Goal: Task Accomplishment & Management: Use online tool/utility

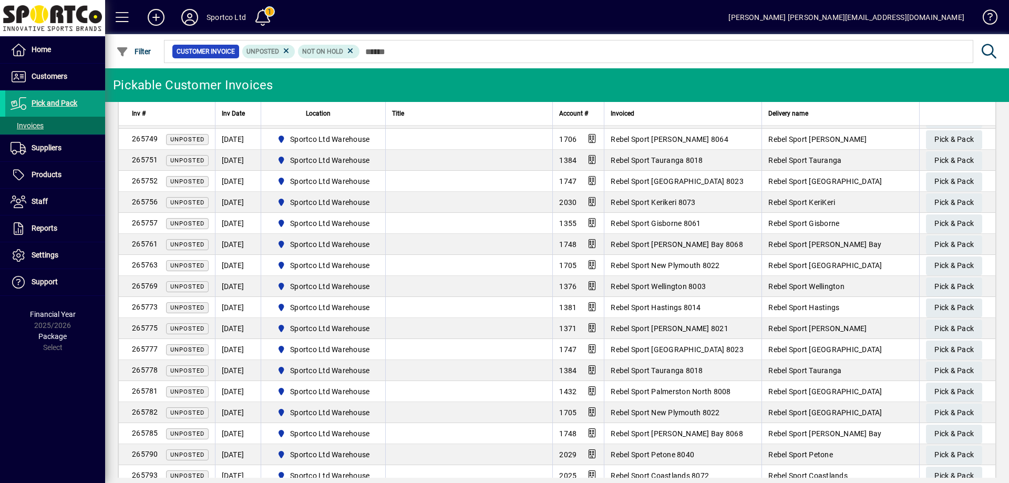
scroll to position [517, 0]
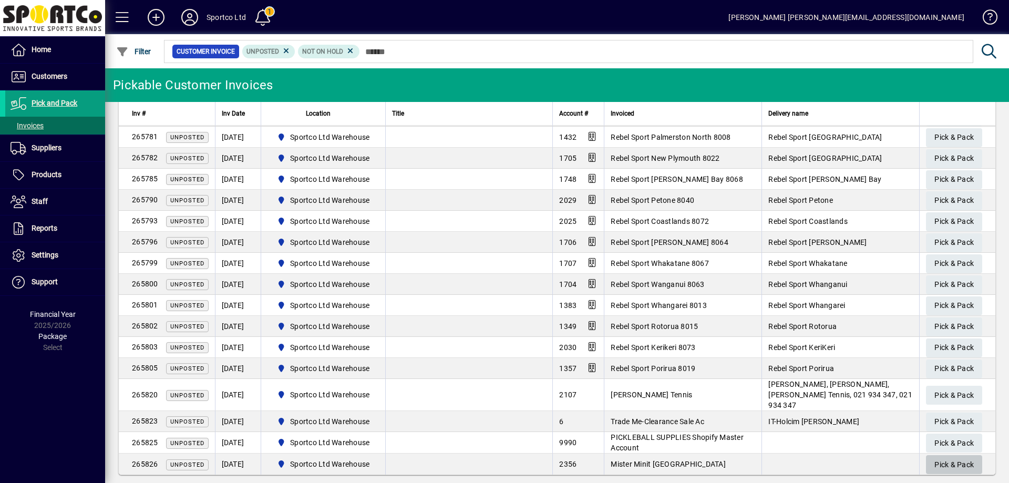
click at [963, 456] on span "Pick & Pack" at bounding box center [954, 464] width 39 height 17
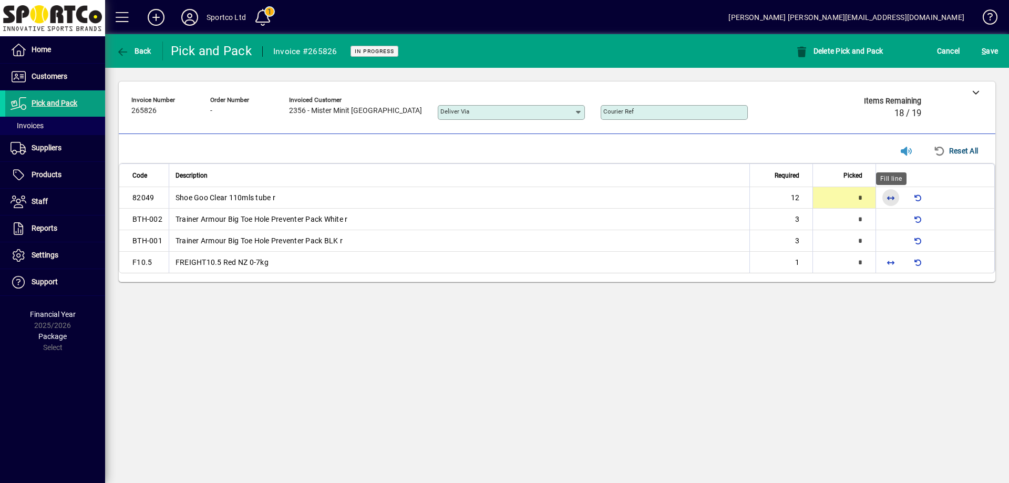
click at [893, 202] on span "button" at bounding box center [891, 197] width 25 height 25
type input "**"
click at [892, 268] on span "button" at bounding box center [891, 262] width 25 height 25
type input "*"
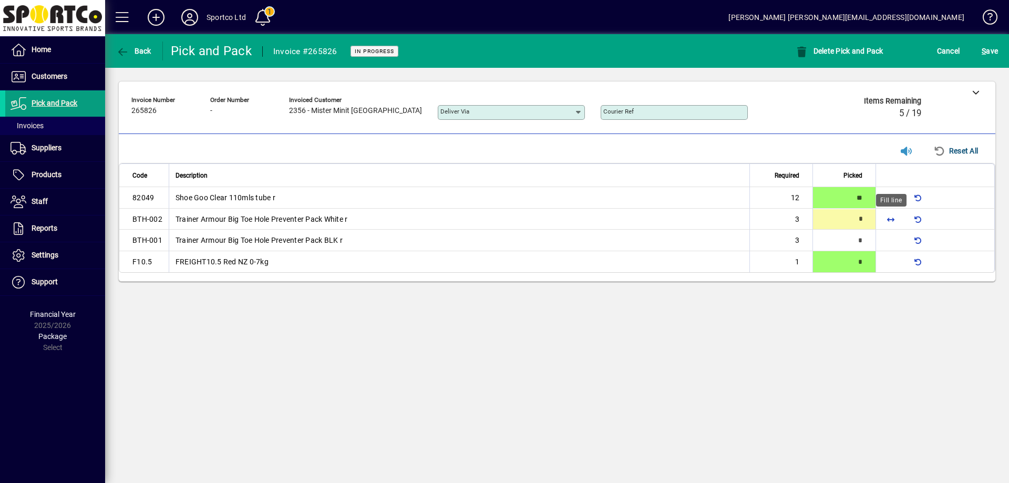
click at [895, 222] on span "button" at bounding box center [891, 219] width 25 height 25
type input "*"
click at [894, 234] on span "button" at bounding box center [891, 240] width 25 height 25
type input "*"
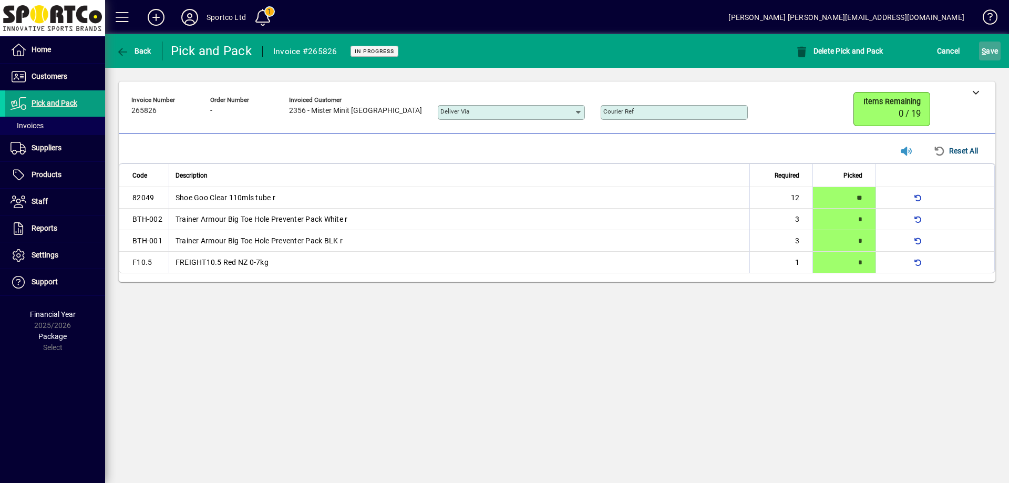
click at [992, 52] on span "S ave" at bounding box center [990, 51] width 16 height 17
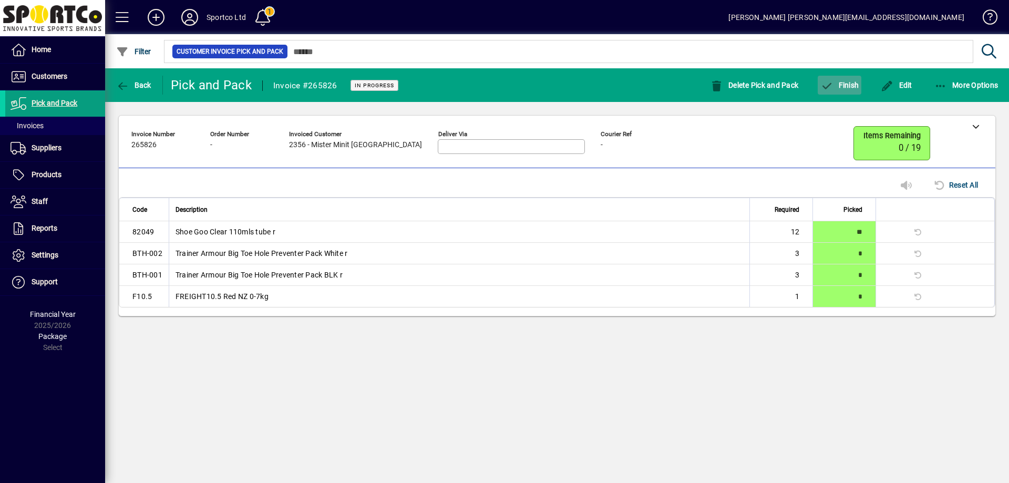
click at [850, 84] on span "Finish" at bounding box center [840, 85] width 38 height 8
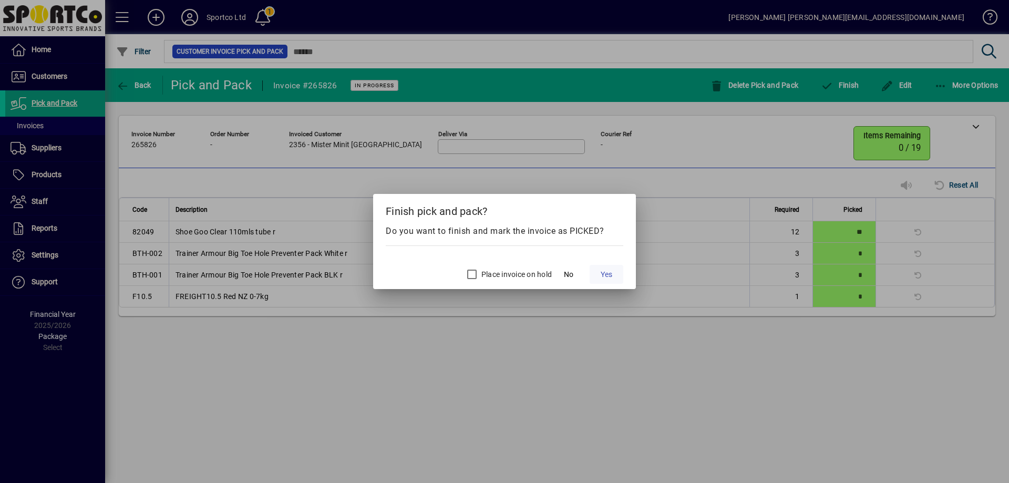
click at [598, 273] on span at bounding box center [607, 274] width 34 height 25
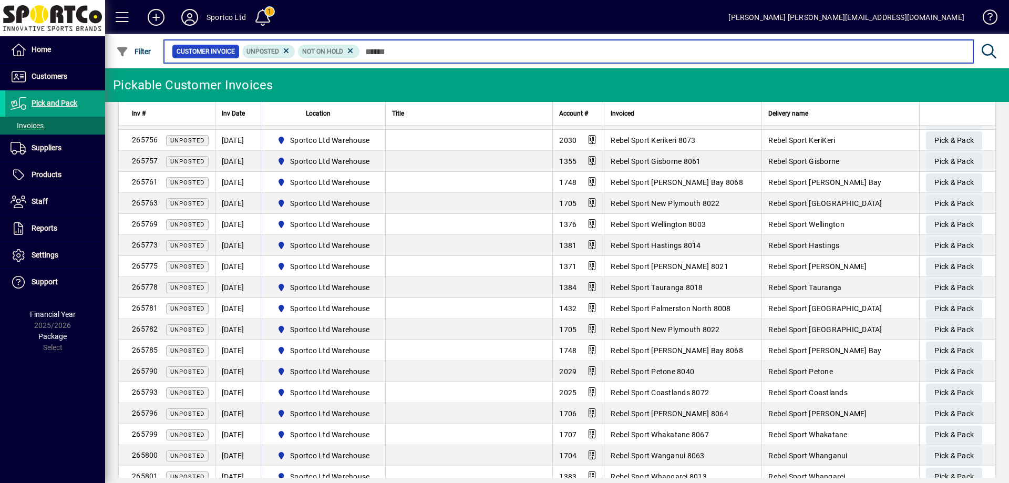
scroll to position [454, 0]
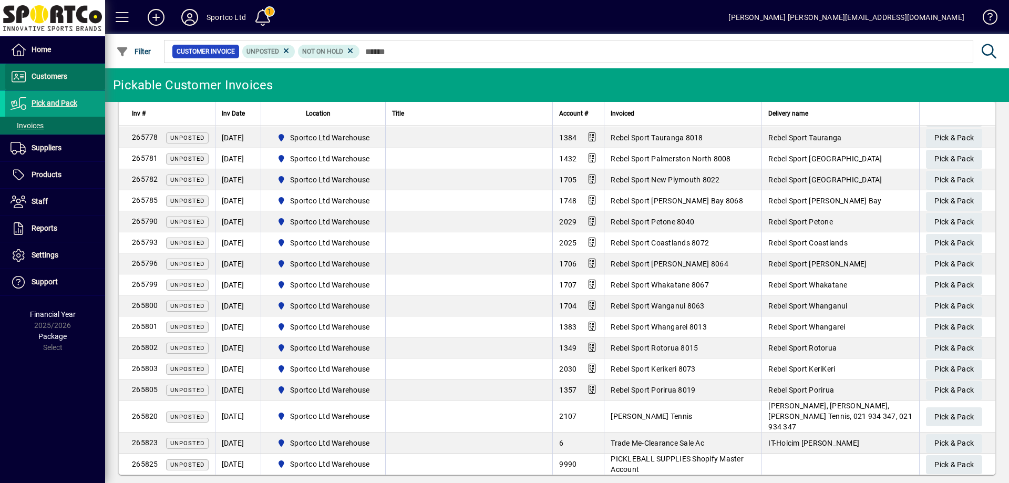
click at [50, 75] on span "Customers" at bounding box center [50, 76] width 36 height 8
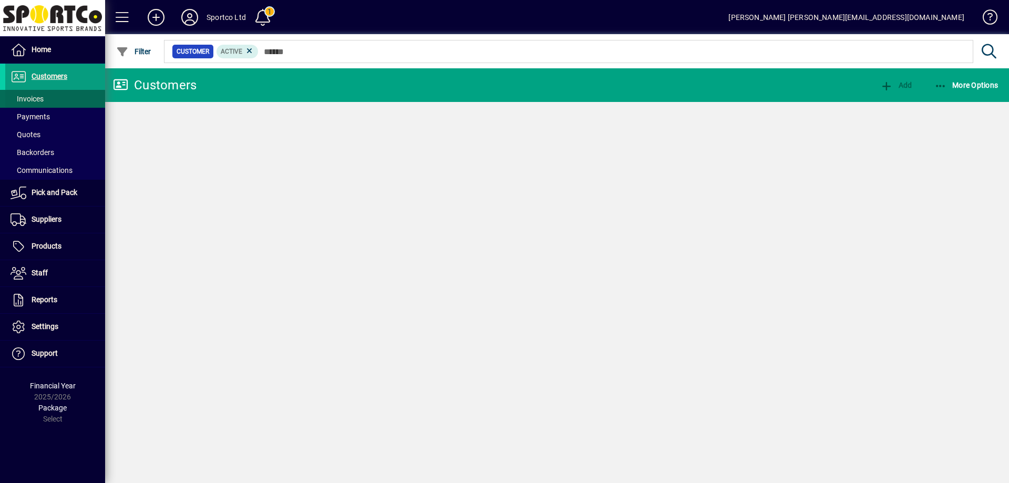
click at [31, 96] on span "Invoices" at bounding box center [27, 99] width 33 height 8
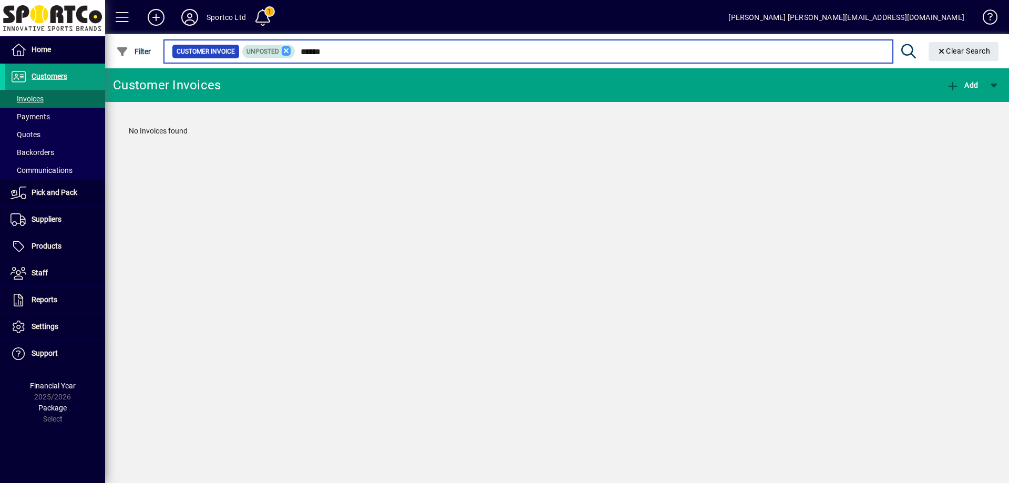
type input "******"
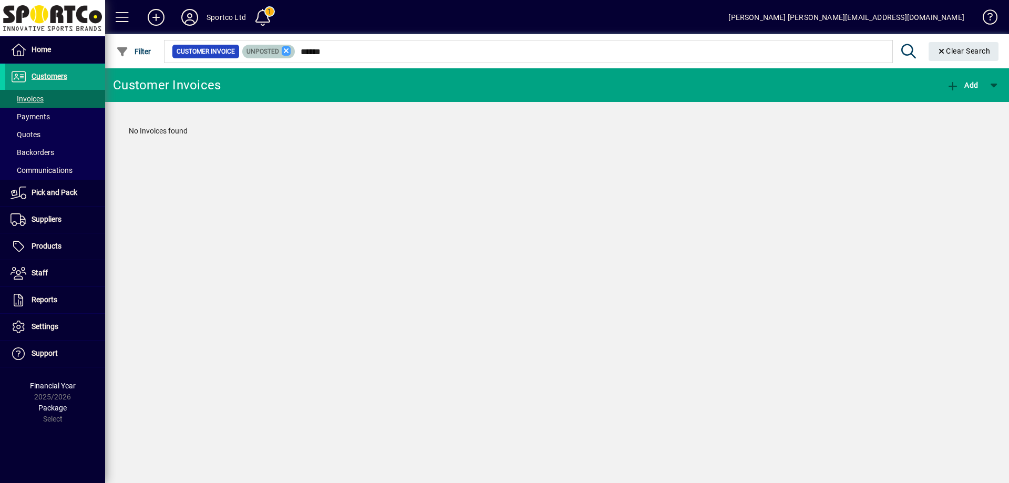
click at [288, 51] on icon at bounding box center [286, 50] width 9 height 9
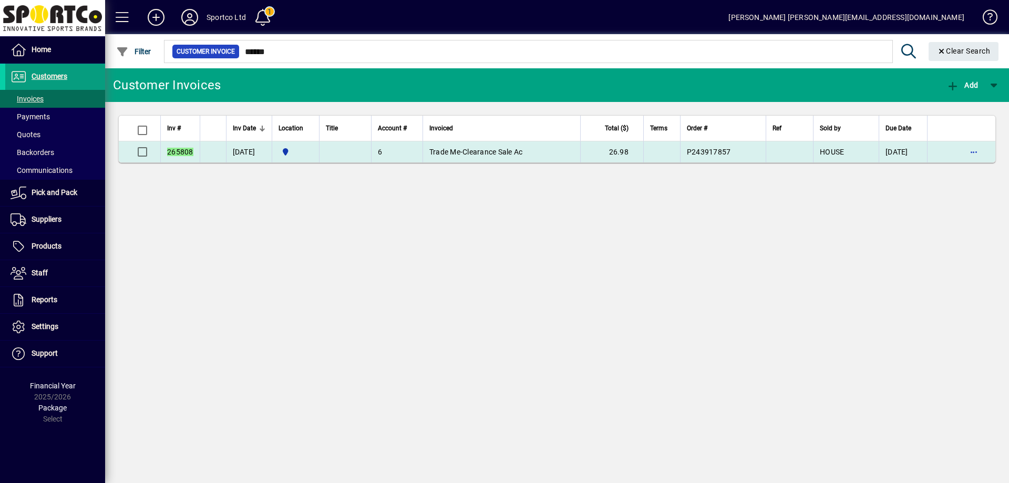
click at [486, 151] on span "Trade Me-Clearance Sale Ac" at bounding box center [477, 152] width 94 height 8
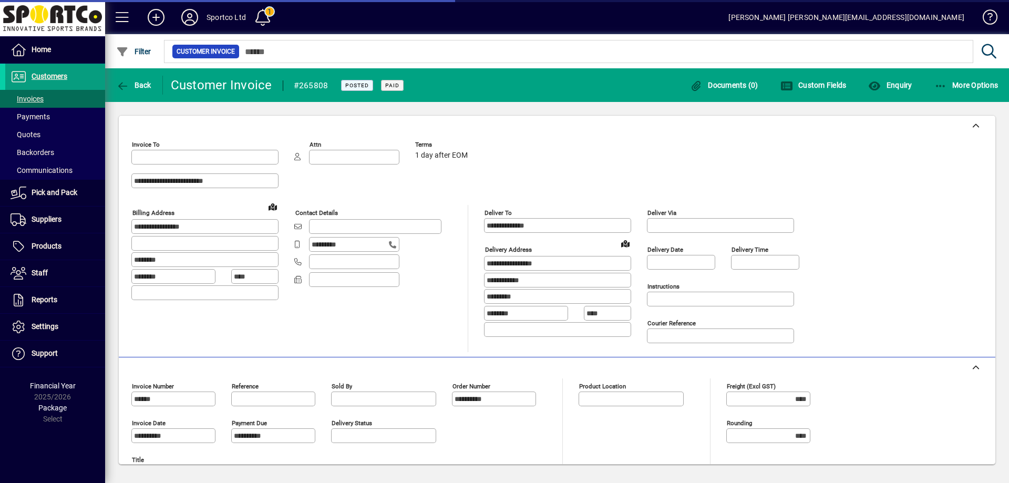
type input "**********"
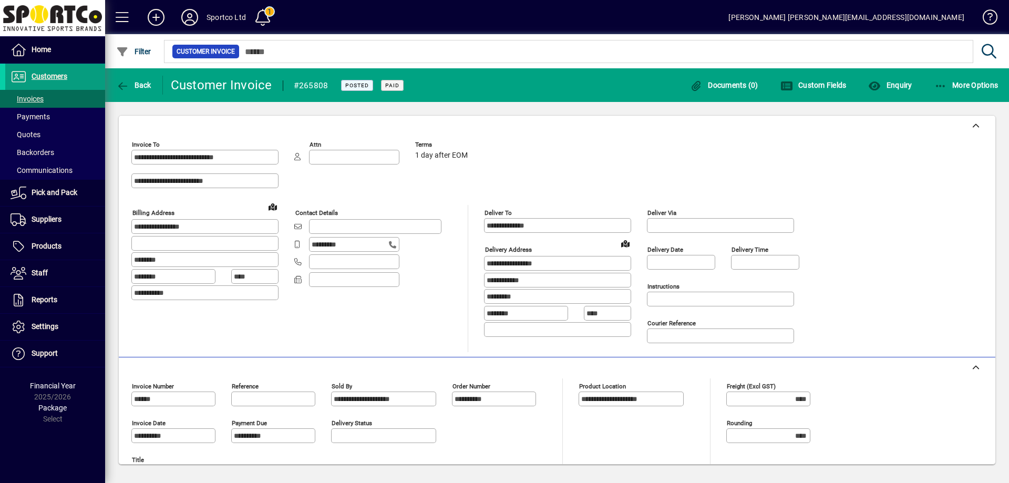
drag, startPoint x: 540, startPoint y: 220, endPoint x: 466, endPoint y: 228, distance: 74.6
click at [466, 228] on div "**********" at bounding box center [473, 278] width 684 height 147
drag, startPoint x: 569, startPoint y: 263, endPoint x: 462, endPoint y: 263, distance: 107.3
click at [462, 263] on div "**********" at bounding box center [473, 278] width 684 height 147
drag, startPoint x: 534, startPoint y: 278, endPoint x: 425, endPoint y: 272, distance: 109.0
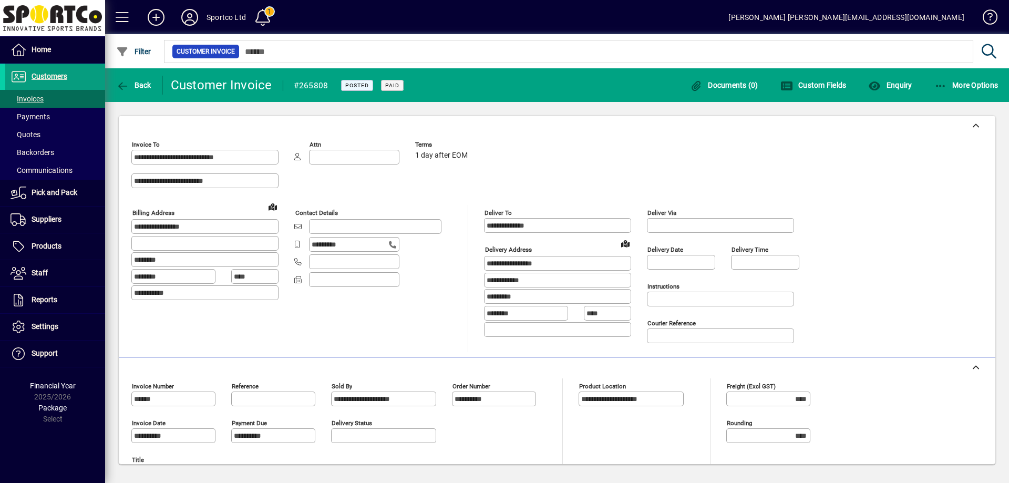
click at [422, 268] on div "**********" at bounding box center [473, 278] width 684 height 147
click at [132, 92] on span "button" at bounding box center [134, 85] width 40 height 25
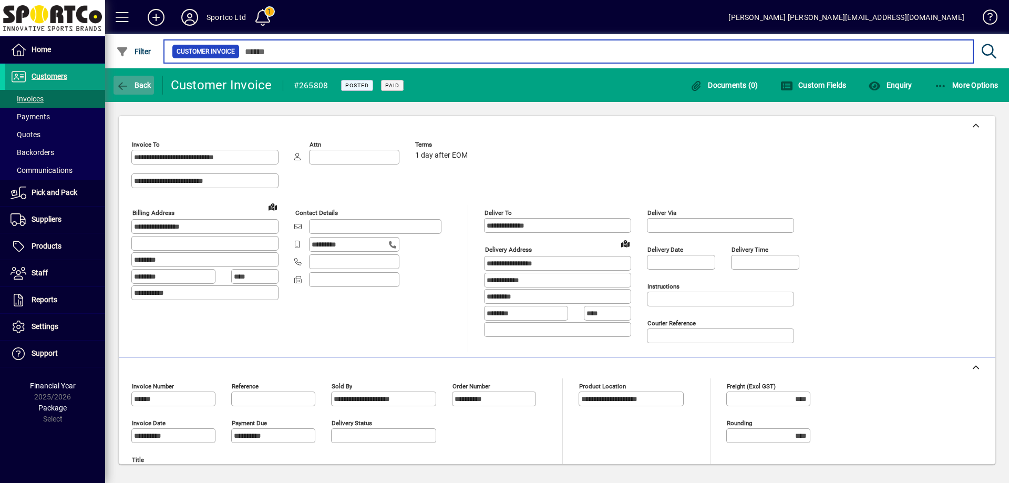
type input "******"
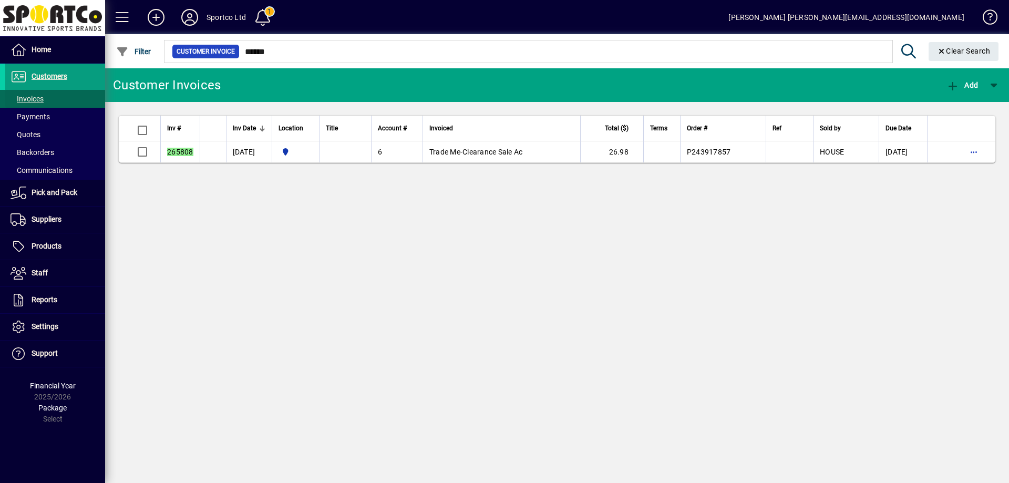
click at [23, 95] on span "Invoices" at bounding box center [27, 99] width 33 height 8
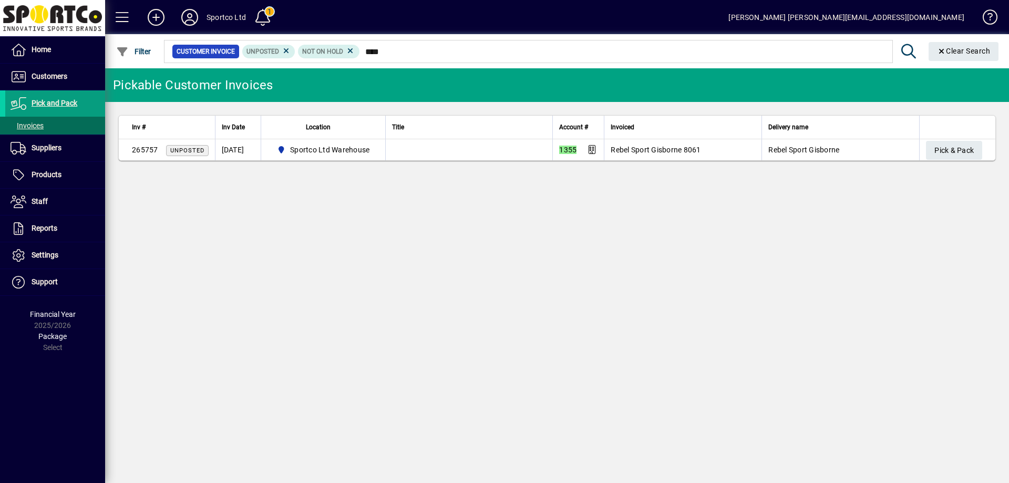
type input "****"
drag, startPoint x: 994, startPoint y: 147, endPoint x: 975, endPoint y: 149, distance: 19.0
click at [992, 148] on td "Pick & Pack" at bounding box center [958, 149] width 76 height 21
click at [970, 145] on span "Pick & Pack" at bounding box center [954, 150] width 39 height 17
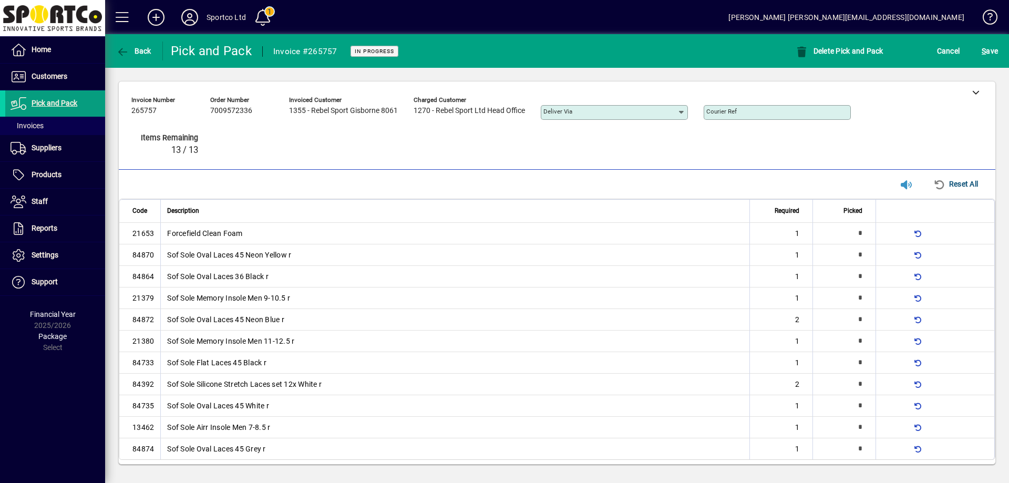
type input "*"
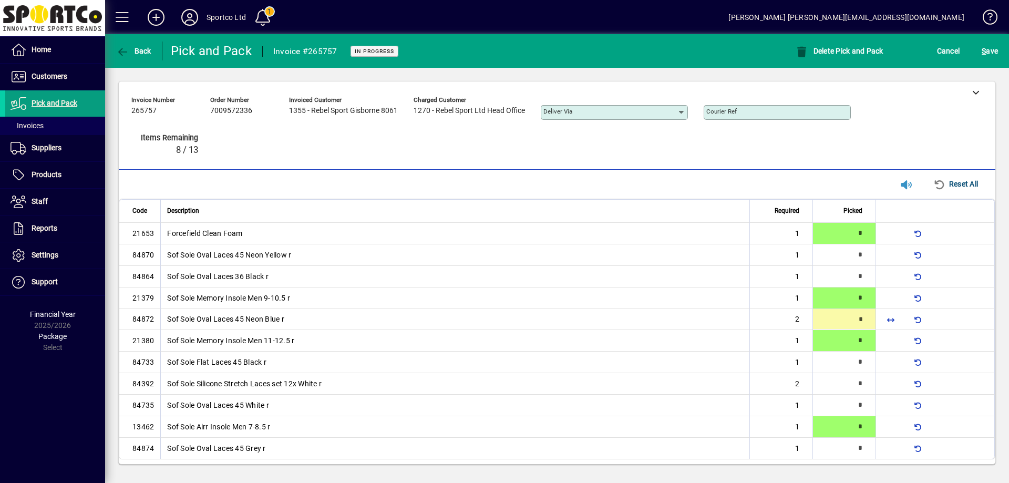
type input "*"
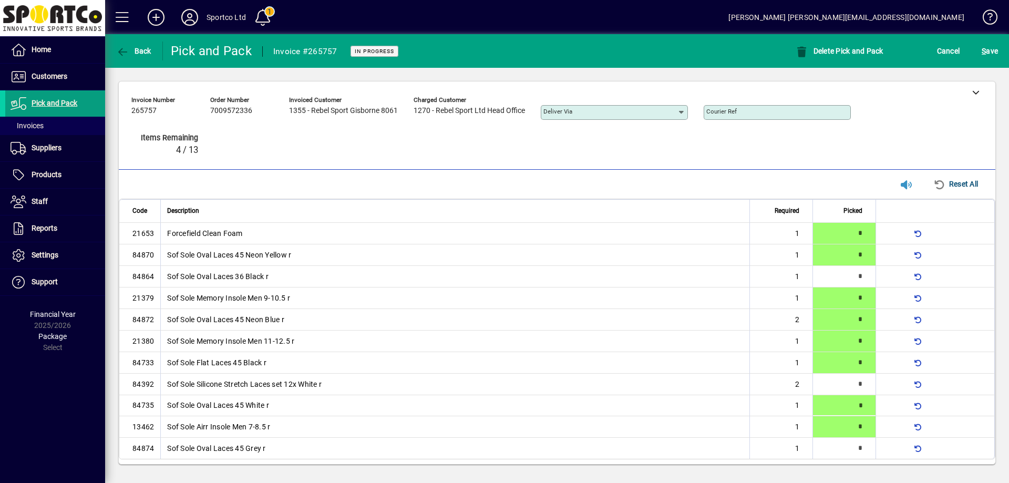
type input "*"
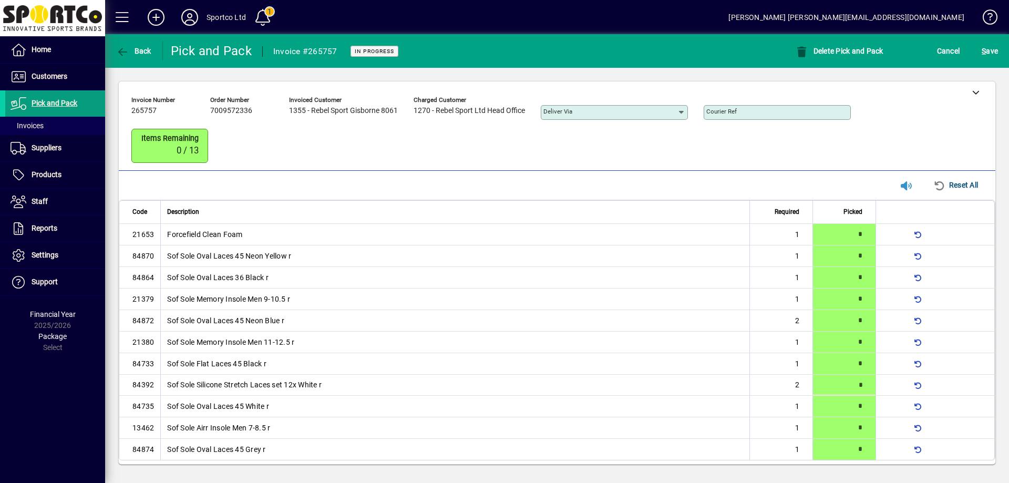
scroll to position [5, 0]
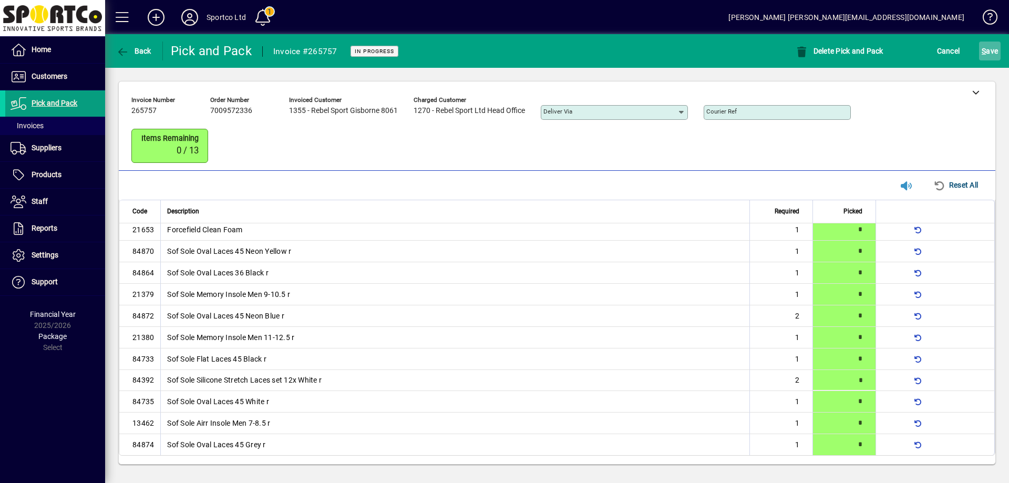
click at [996, 52] on span "S ave" at bounding box center [990, 51] width 16 height 17
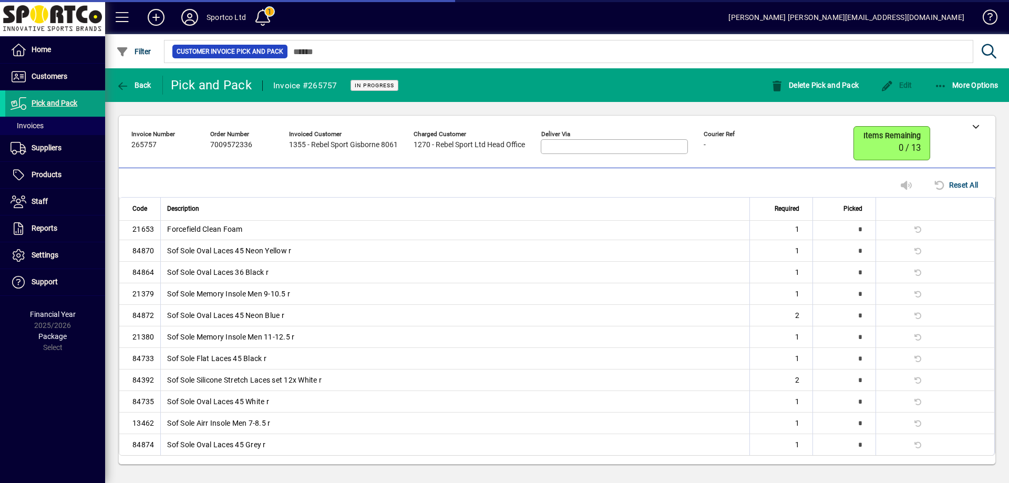
scroll to position [0, 0]
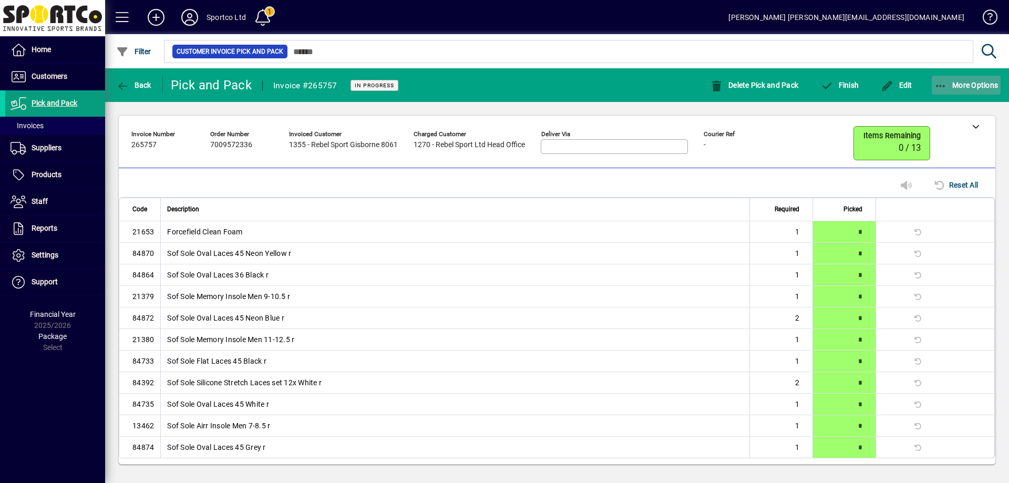
click at [941, 79] on span "button" at bounding box center [966, 85] width 69 height 25
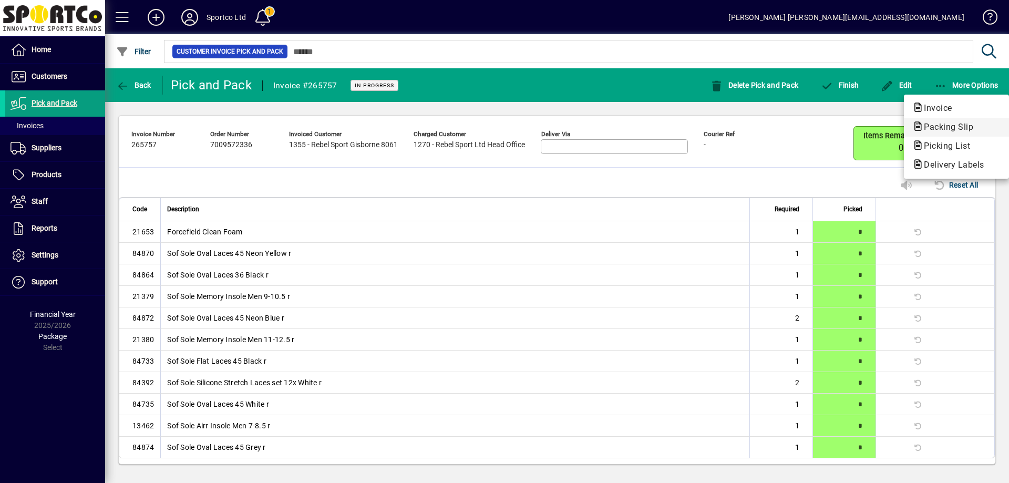
click at [952, 125] on span "Packing Slip" at bounding box center [946, 127] width 66 height 10
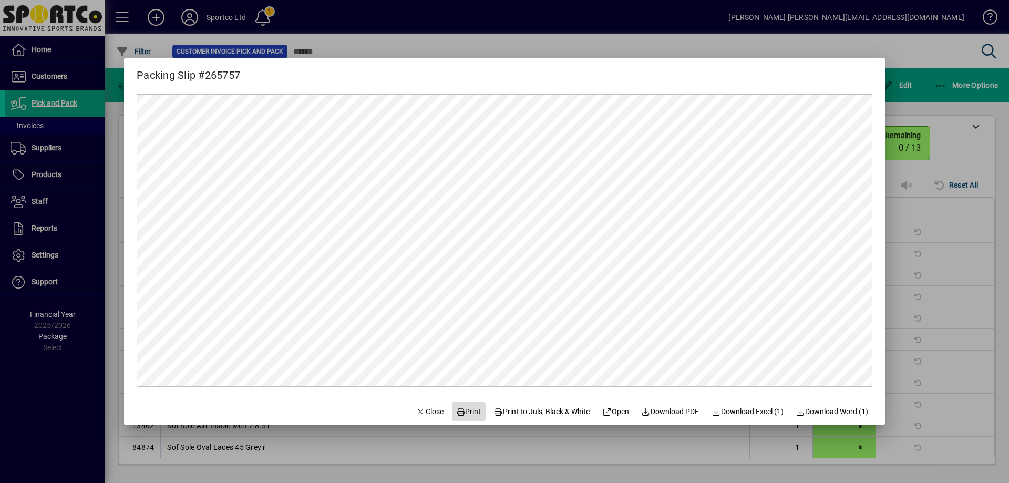
click at [455, 405] on span at bounding box center [469, 411] width 34 height 25
drag, startPoint x: 427, startPoint y: 409, endPoint x: 457, endPoint y: 392, distance: 33.9
click at [427, 409] on span "Close" at bounding box center [429, 411] width 27 height 11
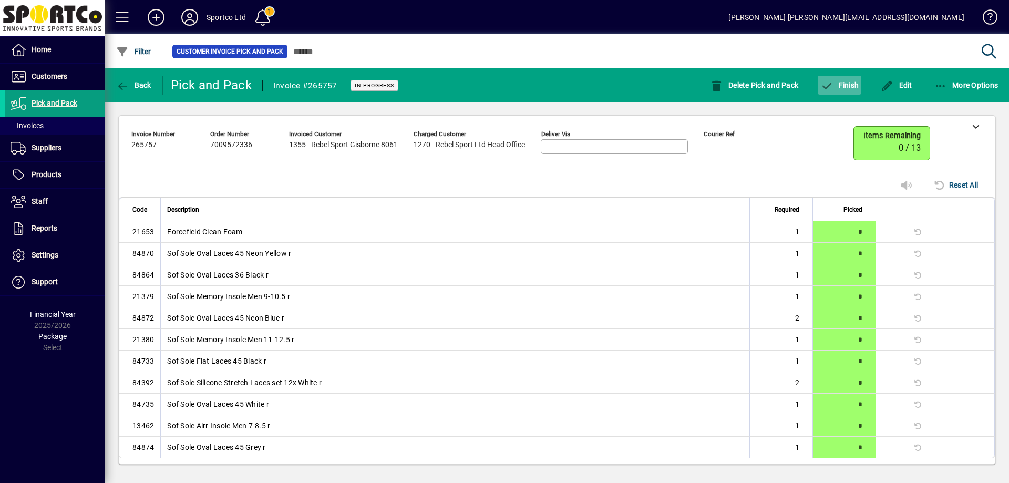
click at [842, 83] on span "Finish" at bounding box center [840, 85] width 38 height 8
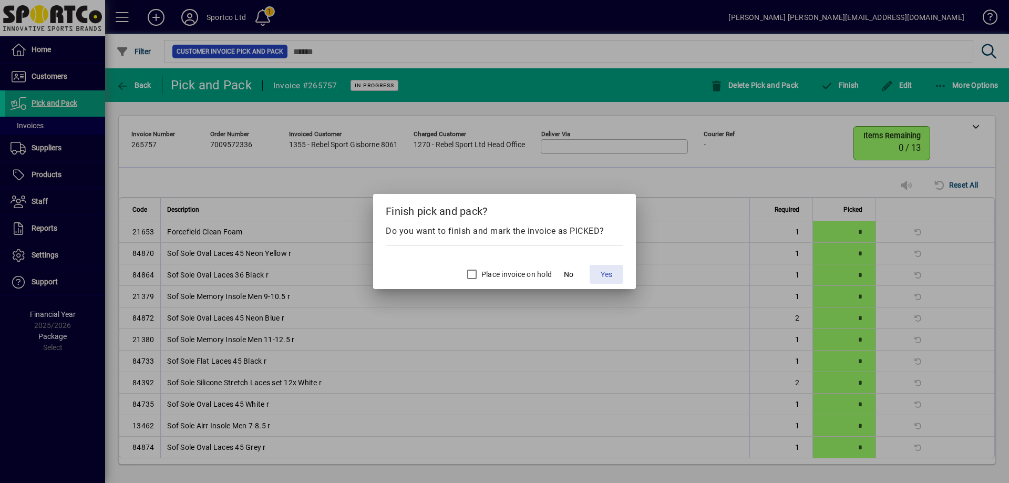
click at [614, 275] on span at bounding box center [607, 274] width 34 height 25
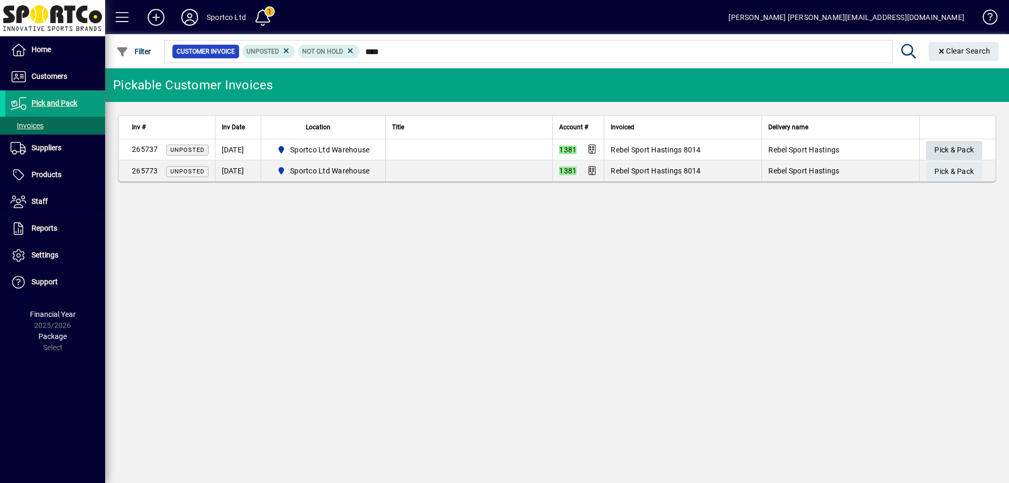
type input "****"
click at [963, 148] on span "Pick & Pack" at bounding box center [954, 149] width 39 height 17
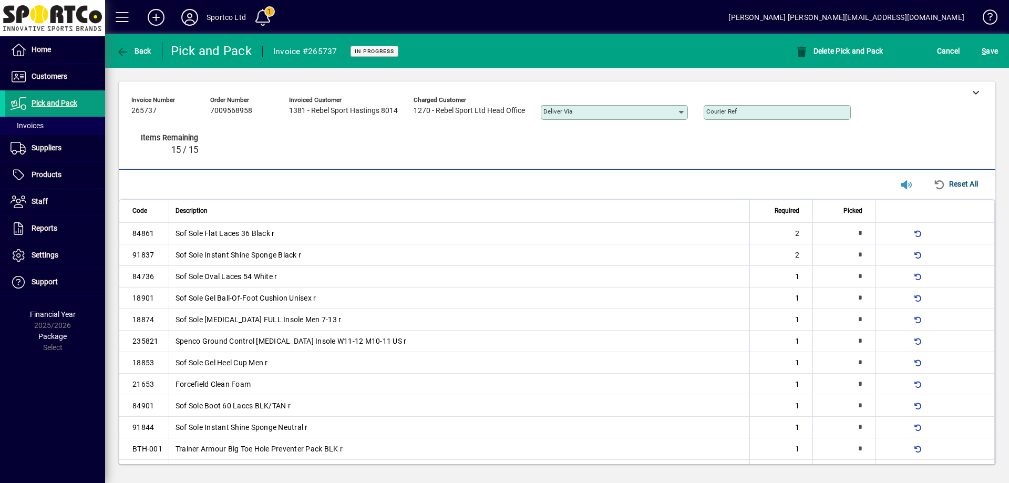
type input "*"
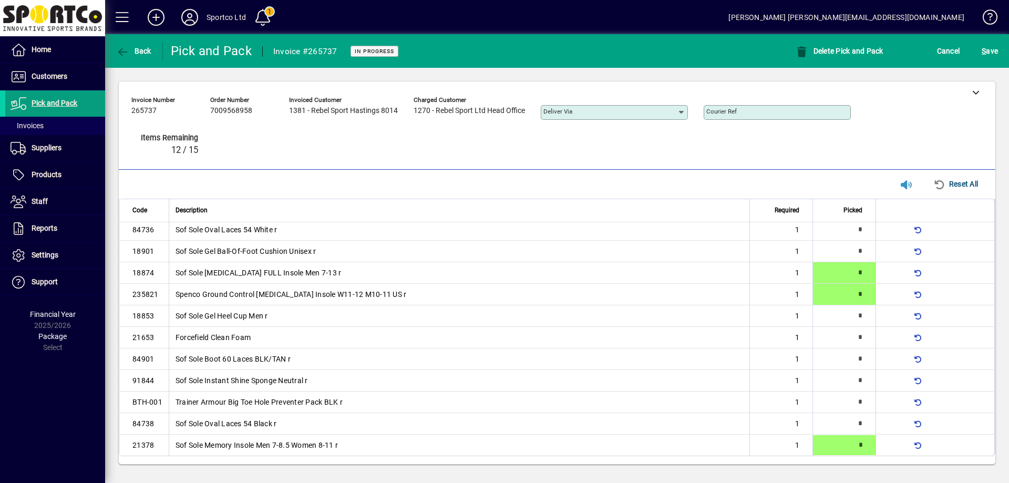
type input "*"
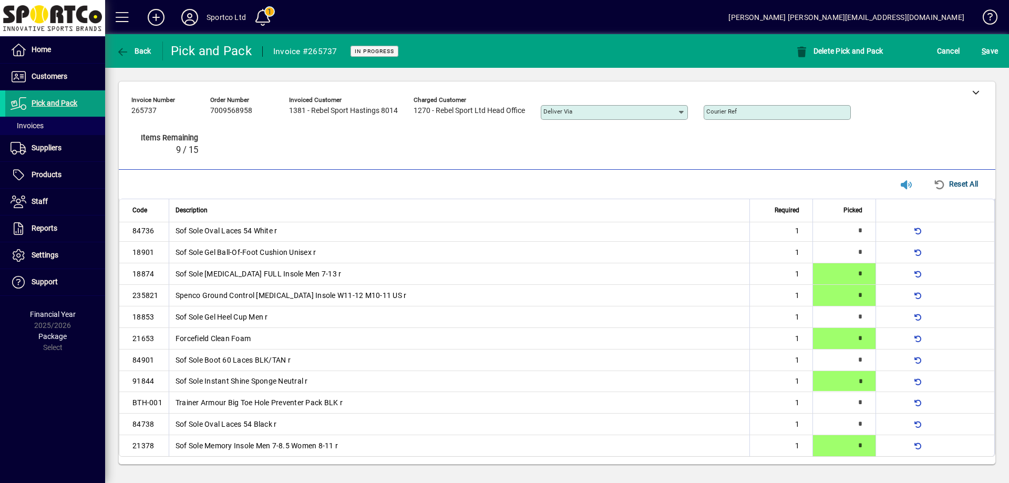
type input "*"
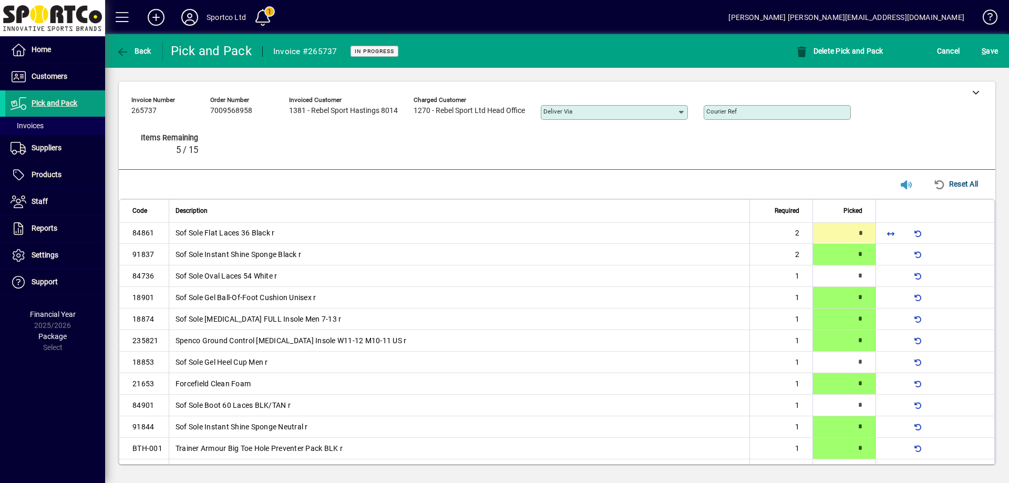
type input "*"
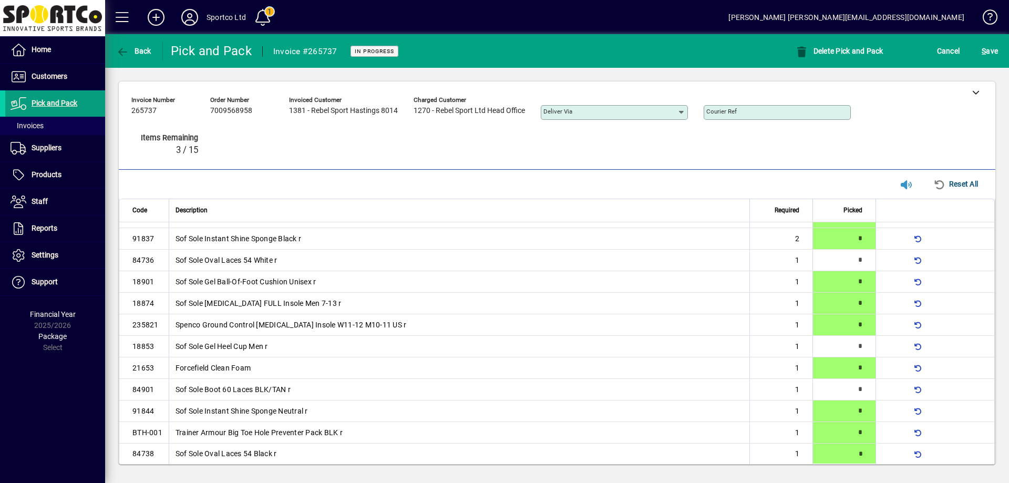
type input "*"
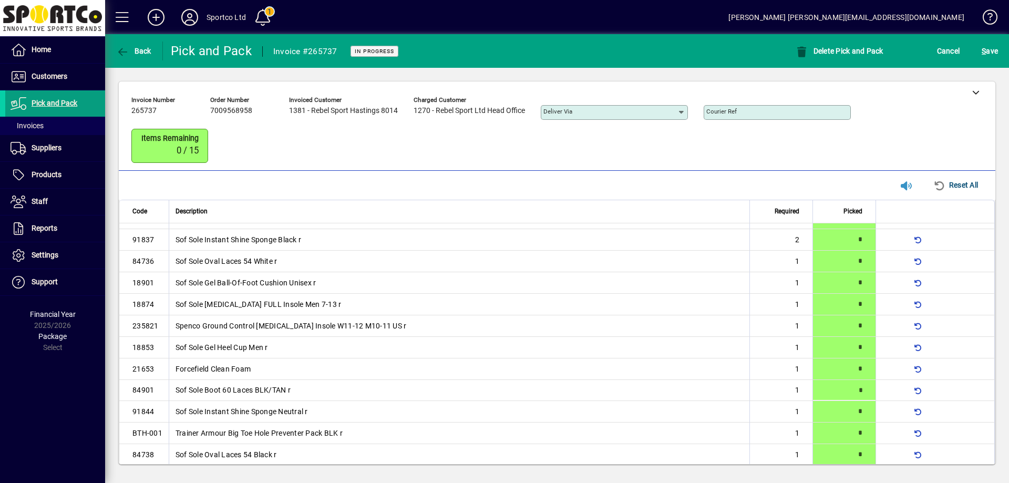
type input "*"
click at [993, 48] on span "S ave" at bounding box center [990, 51] width 16 height 17
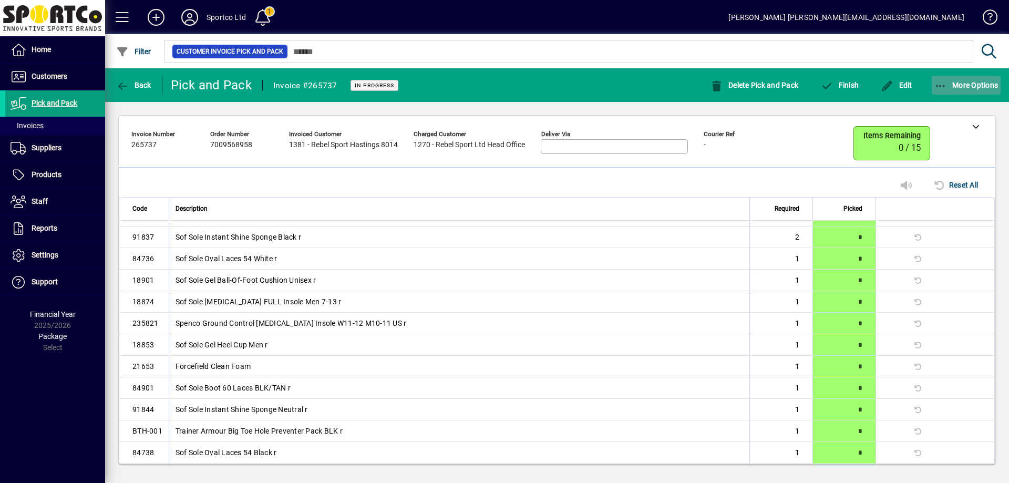
click at [939, 84] on icon "button" at bounding box center [941, 86] width 13 height 11
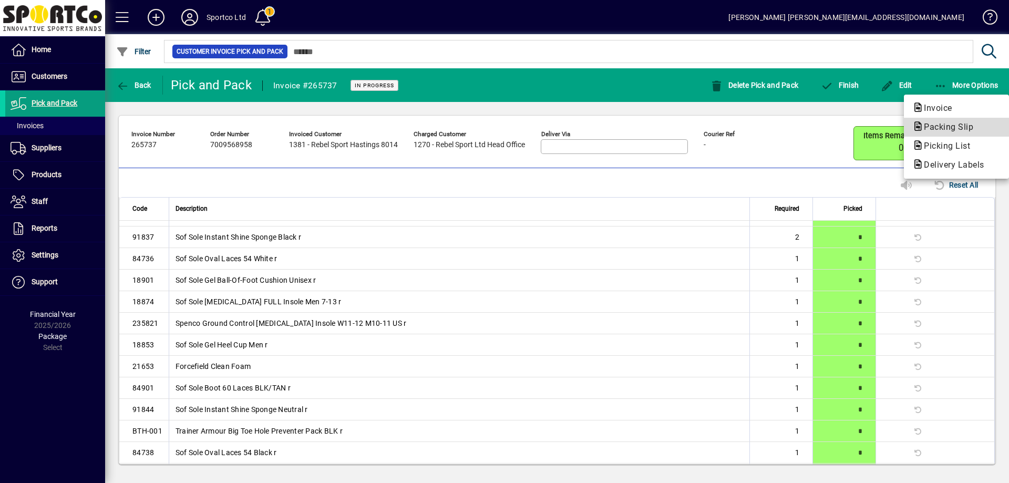
click at [948, 125] on span "Packing Slip" at bounding box center [946, 127] width 66 height 10
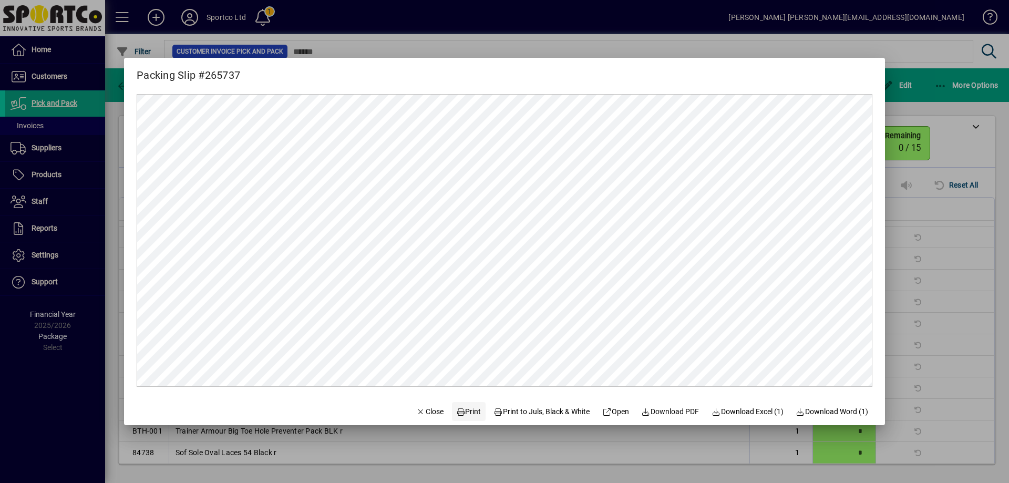
scroll to position [0, 0]
click at [461, 410] on span "Print" at bounding box center [468, 411] width 25 height 11
click at [427, 409] on span "Close" at bounding box center [429, 411] width 27 height 11
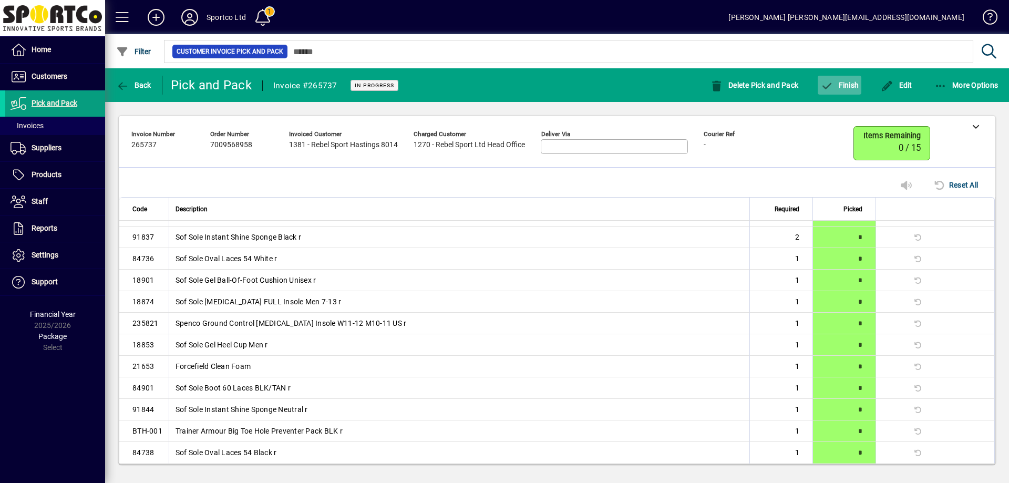
click at [843, 86] on span "Finish" at bounding box center [840, 85] width 38 height 8
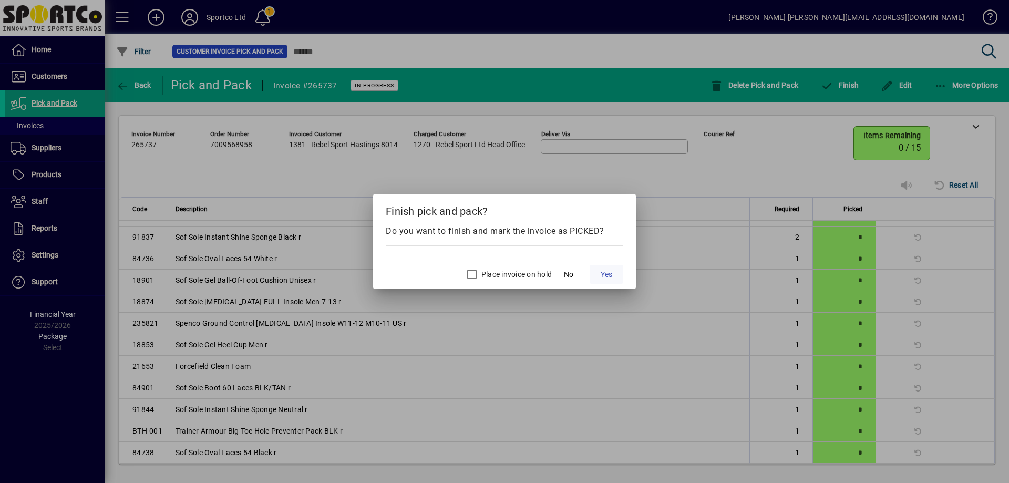
click at [615, 272] on span at bounding box center [607, 274] width 34 height 25
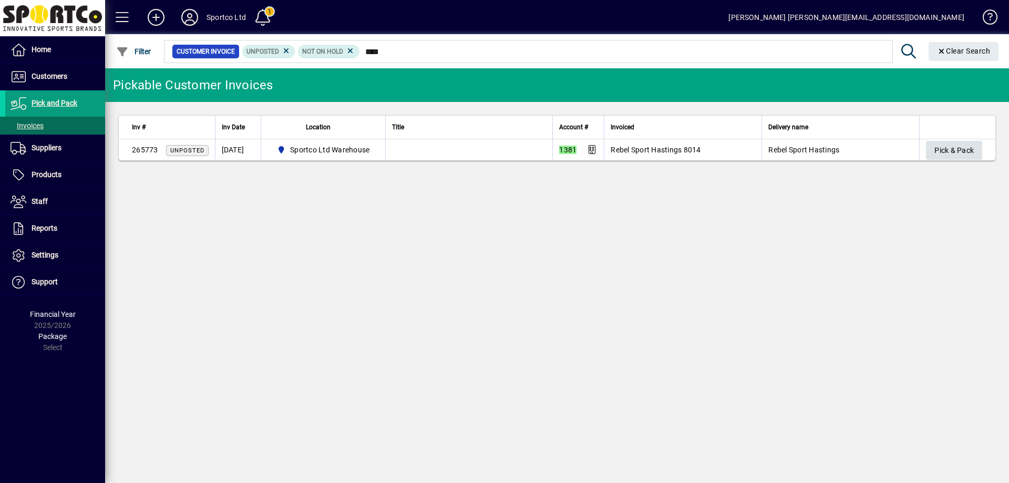
type input "****"
click at [946, 152] on span "Pick & Pack" at bounding box center [954, 150] width 39 height 17
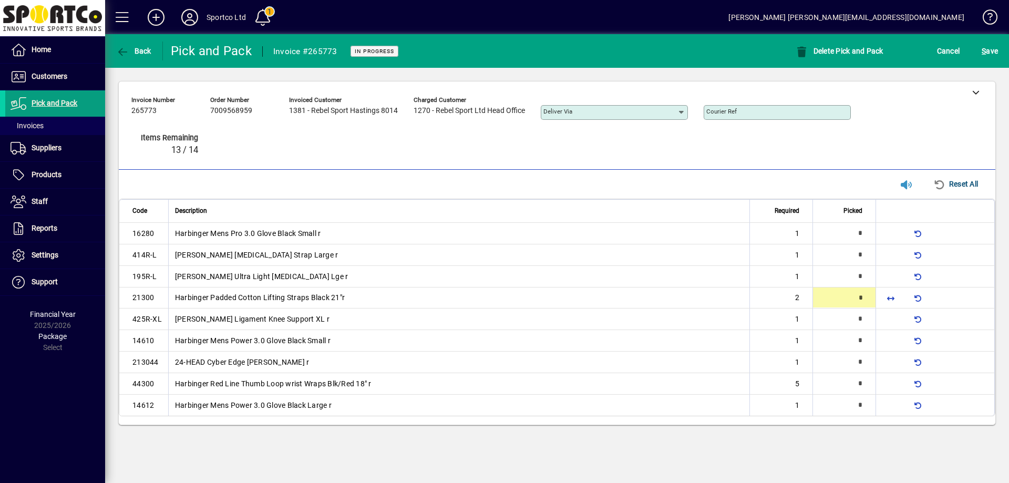
type input "*"
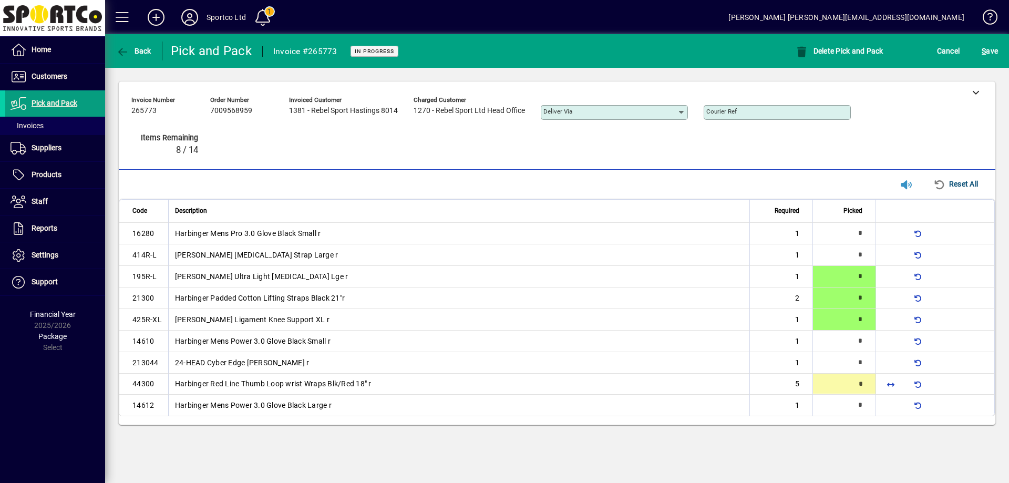
type input "*"
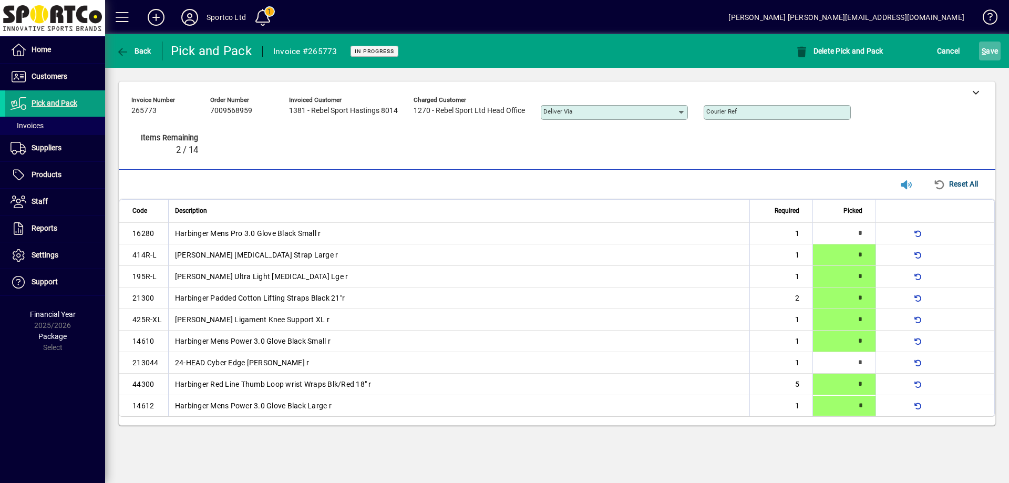
click at [991, 47] on span "S ave" at bounding box center [990, 51] width 16 height 17
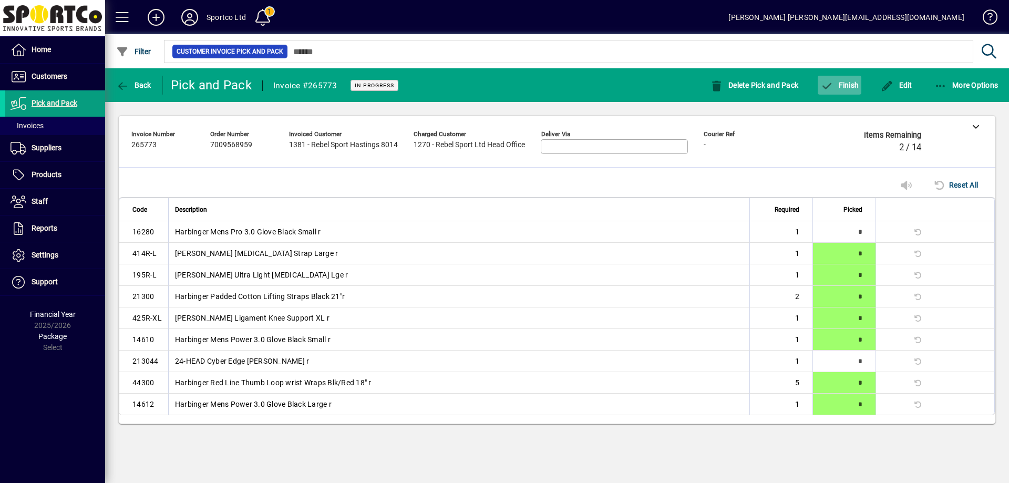
click at [857, 91] on span "button" at bounding box center [840, 85] width 44 height 25
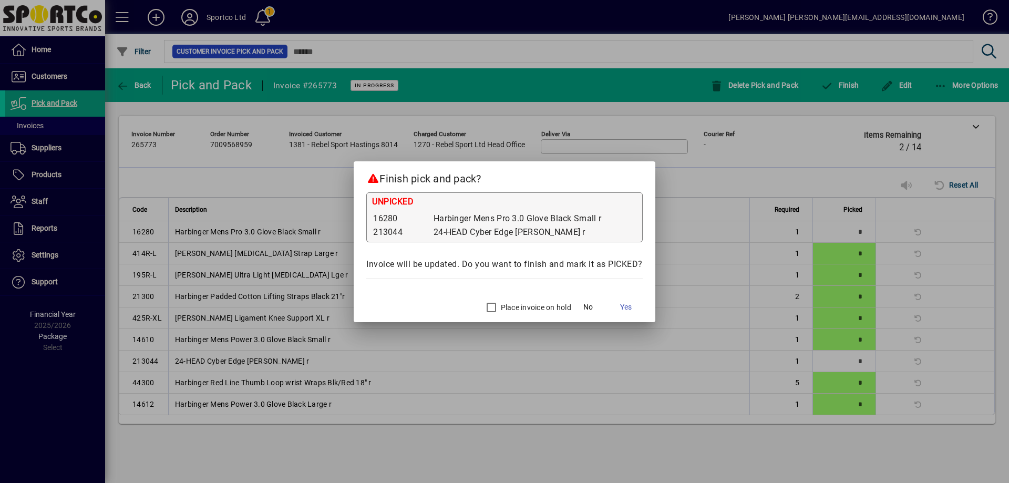
click at [517, 307] on label "Place invoice on hold" at bounding box center [535, 307] width 73 height 11
click at [631, 305] on span "Yes" at bounding box center [626, 307] width 12 height 11
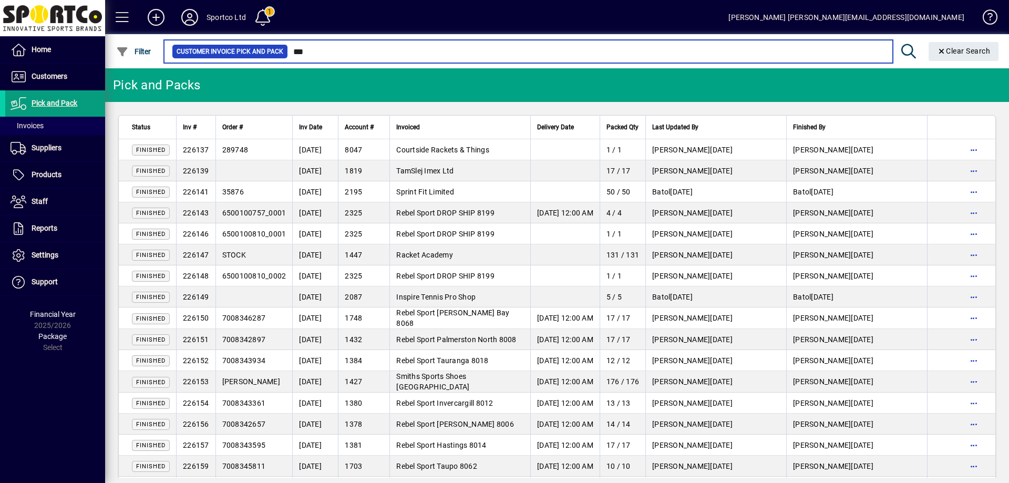
type input "****"
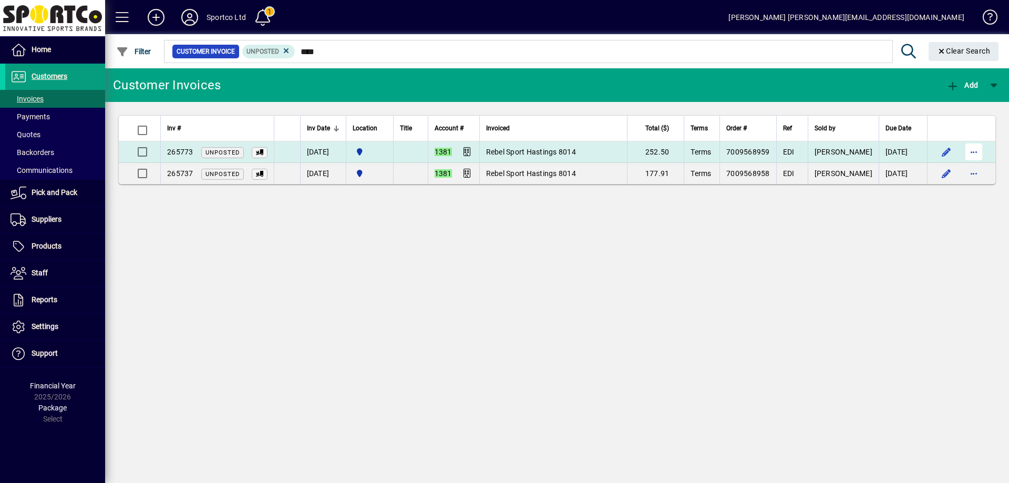
type input "****"
click at [980, 151] on span "button" at bounding box center [974, 151] width 25 height 25
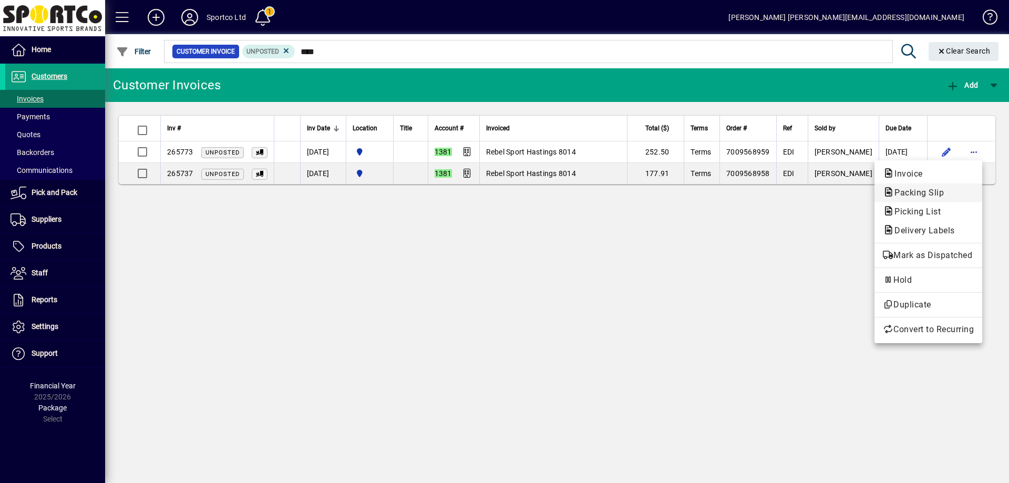
click at [920, 192] on span "Packing Slip" at bounding box center [916, 193] width 66 height 10
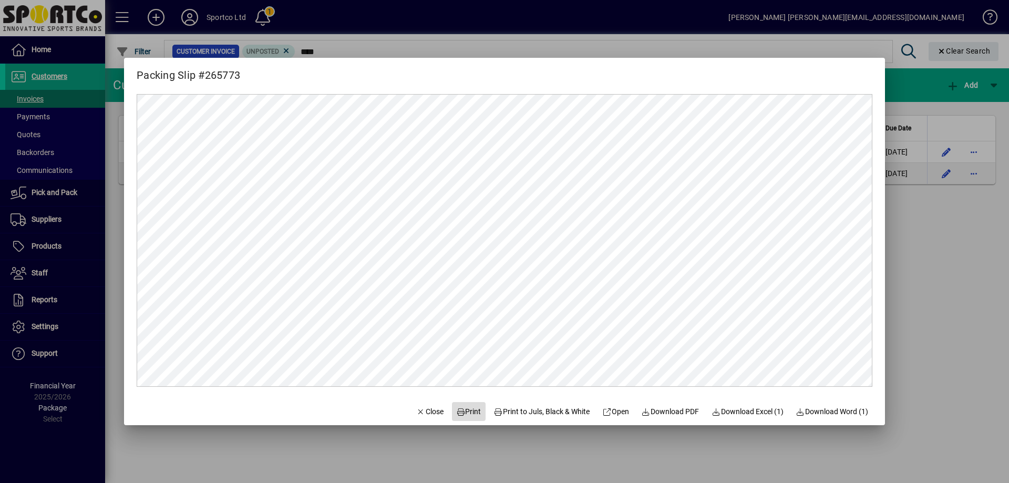
click at [460, 406] on span "Print" at bounding box center [468, 411] width 25 height 11
click at [425, 412] on span "Close" at bounding box center [429, 411] width 27 height 11
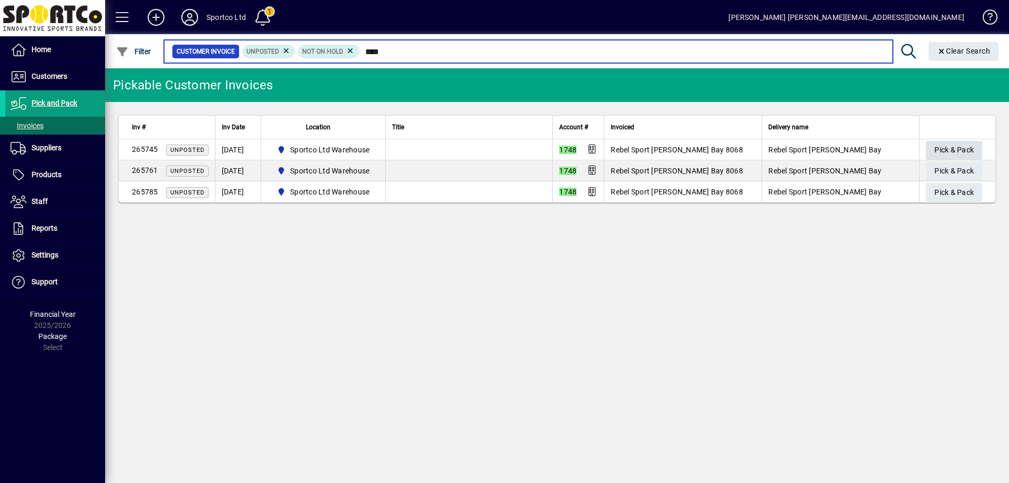
type input "****"
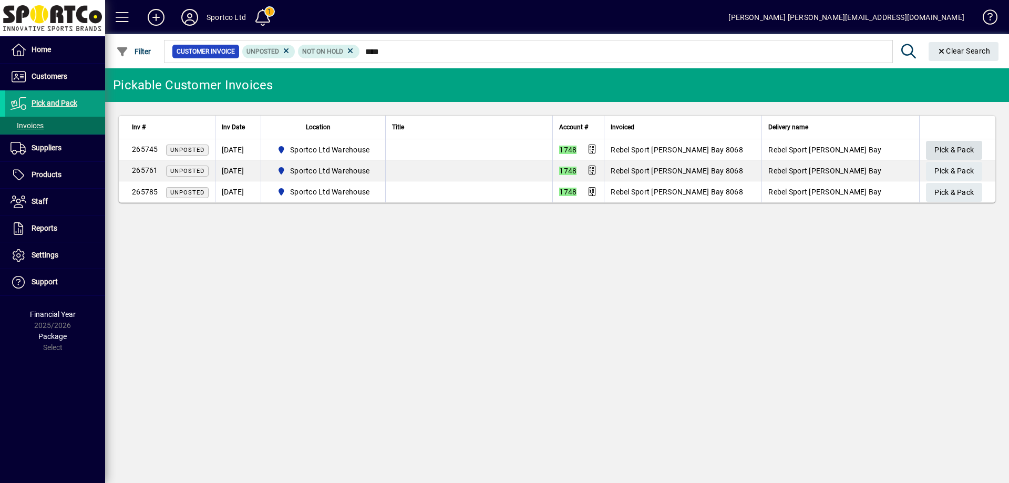
click at [967, 148] on span "Pick & Pack" at bounding box center [954, 149] width 39 height 17
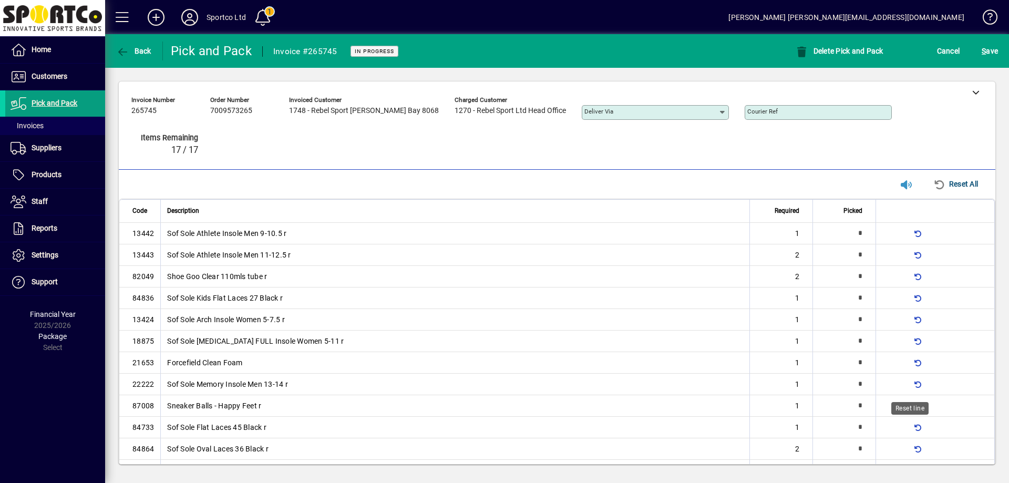
type input "*"
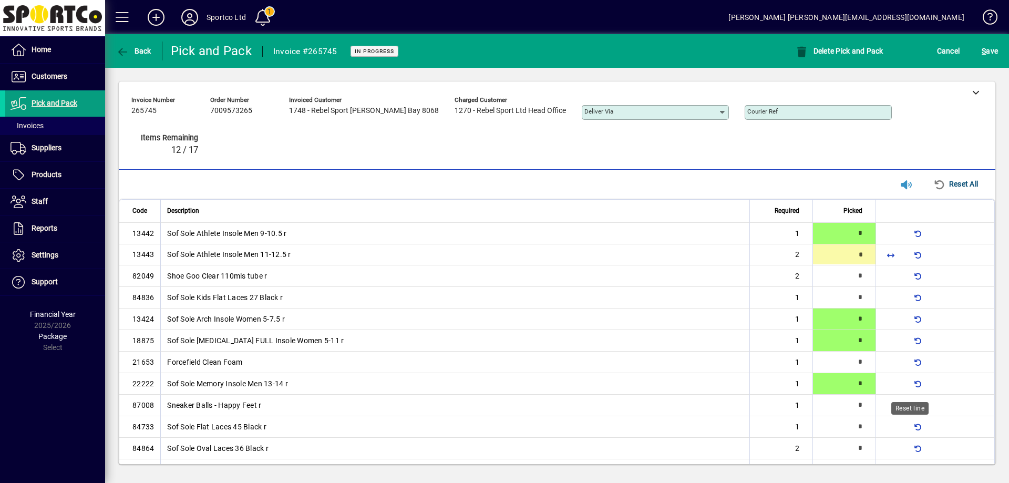
type input "*"
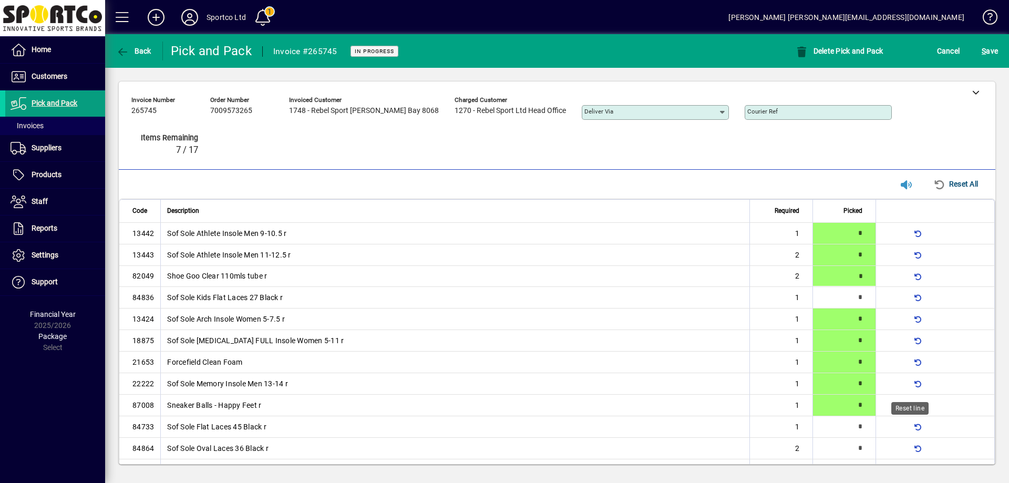
type input "*"
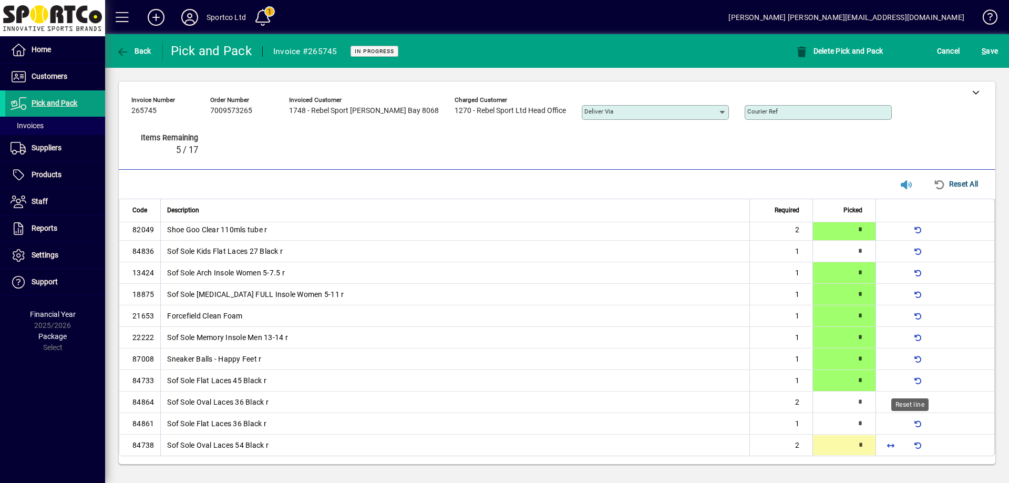
type input "*"
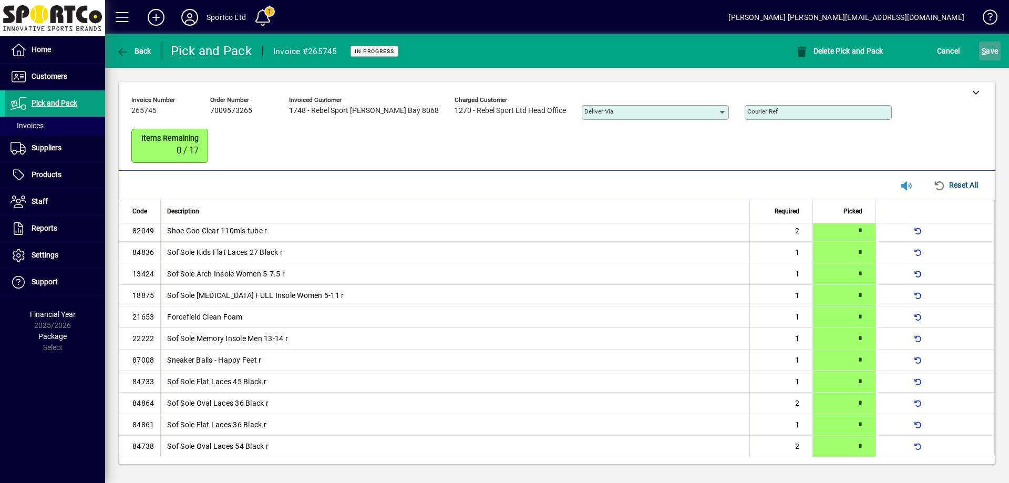
click at [988, 46] on span "S ave" at bounding box center [990, 51] width 16 height 17
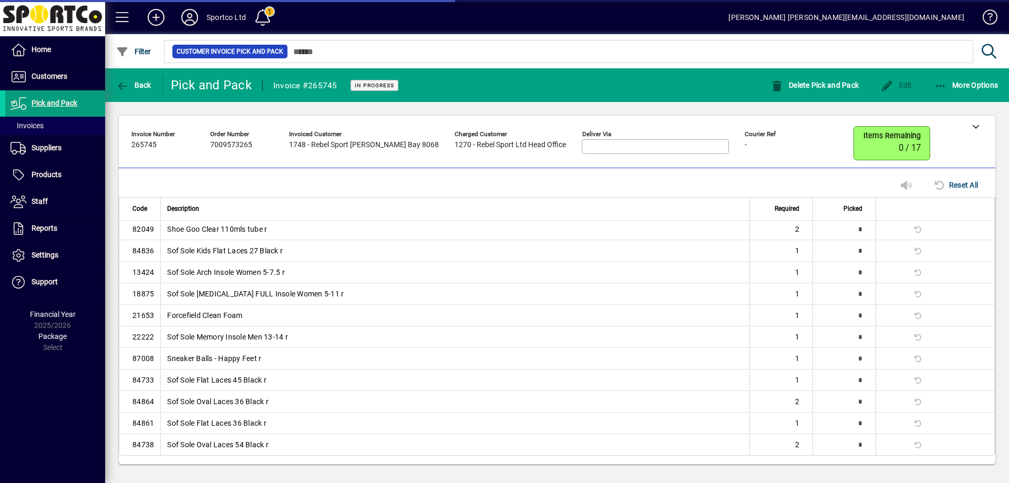
scroll to position [23, 0]
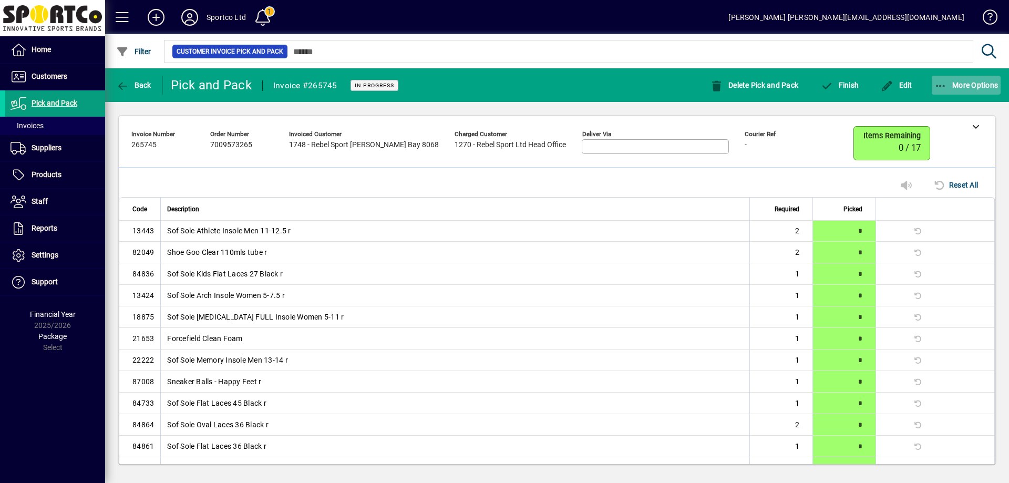
click at [943, 81] on icon "button" at bounding box center [941, 86] width 13 height 11
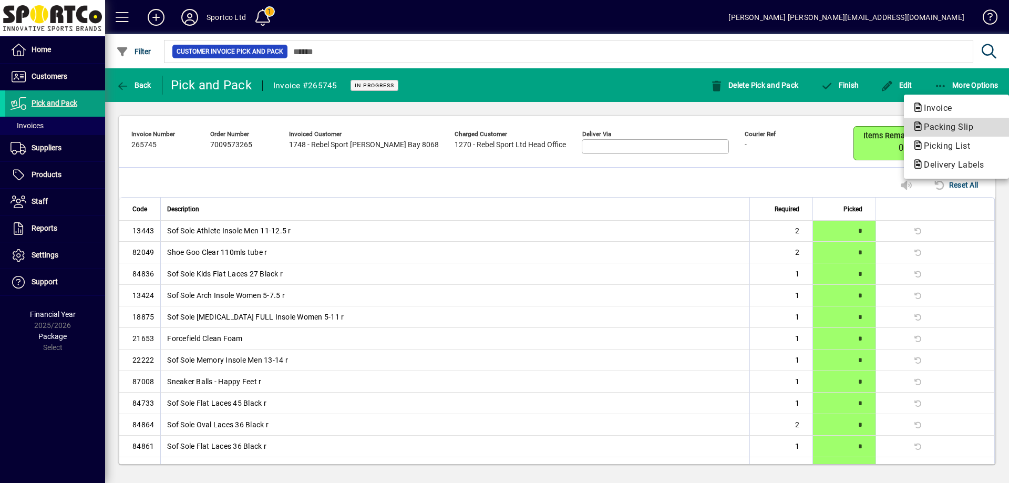
click at [948, 129] on span "Packing Slip" at bounding box center [946, 127] width 66 height 10
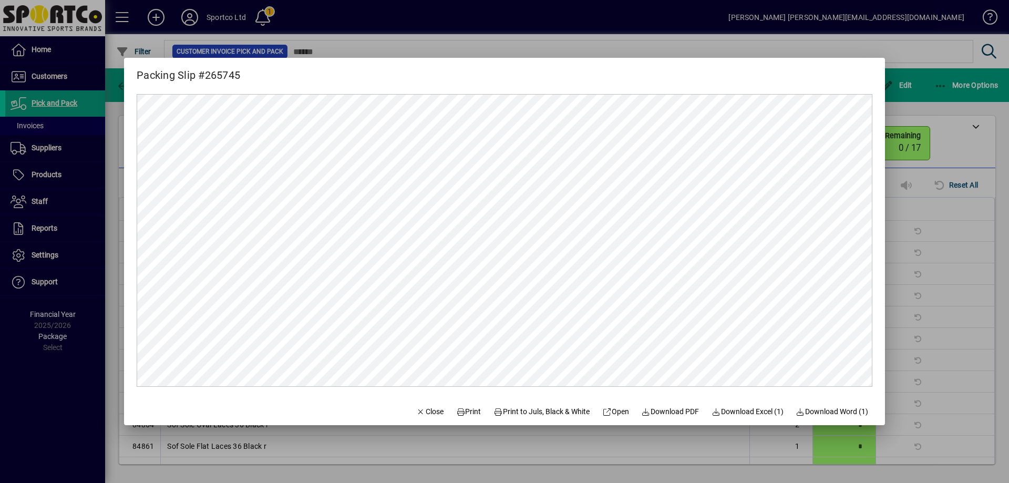
scroll to position [0, 0]
click at [464, 413] on span "Print" at bounding box center [468, 411] width 25 height 11
click at [416, 413] on span "Close" at bounding box center [429, 411] width 27 height 11
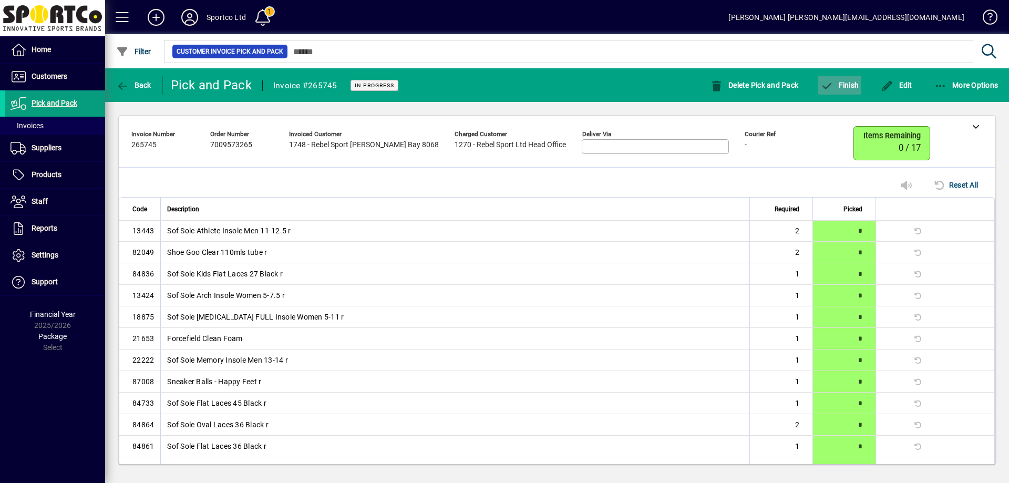
click at [843, 78] on span "button" at bounding box center [840, 85] width 44 height 25
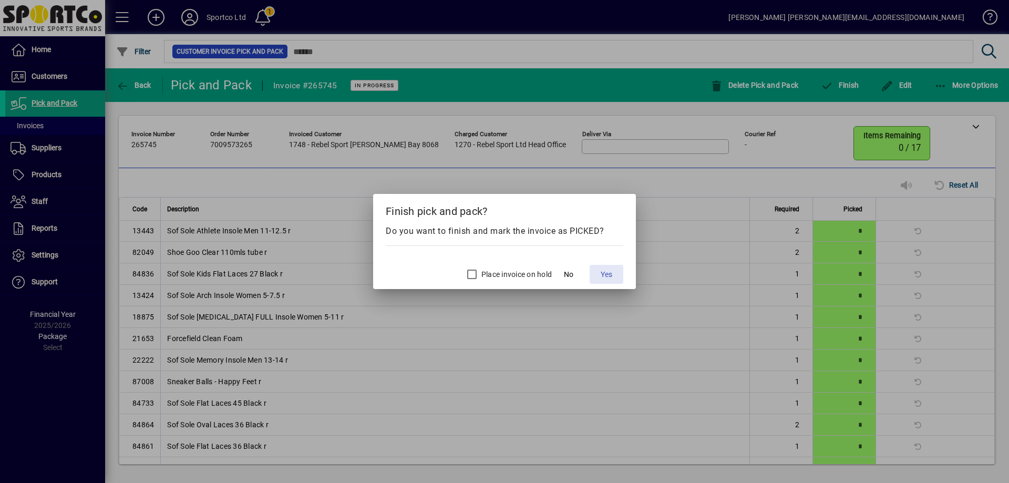
click at [599, 274] on span at bounding box center [607, 274] width 34 height 25
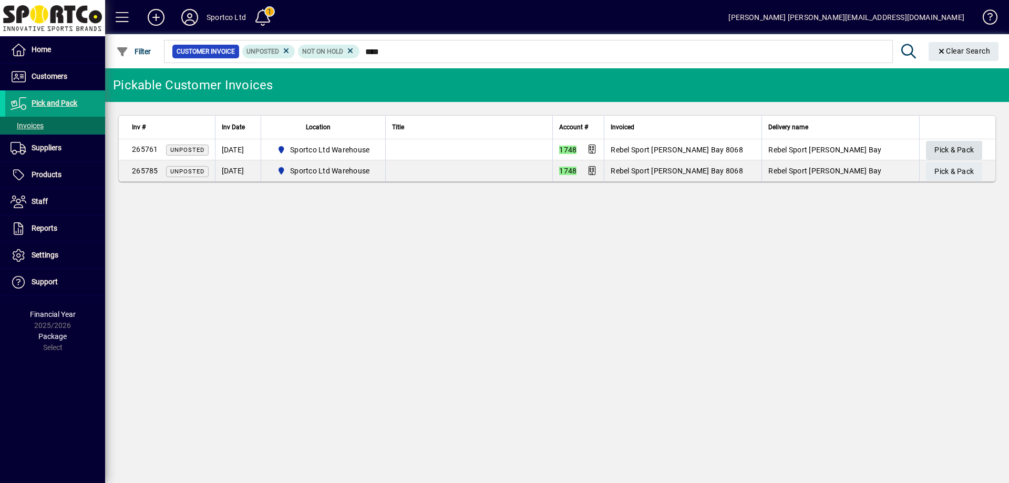
type input "****"
click at [948, 144] on span "Pick & Pack" at bounding box center [954, 149] width 39 height 17
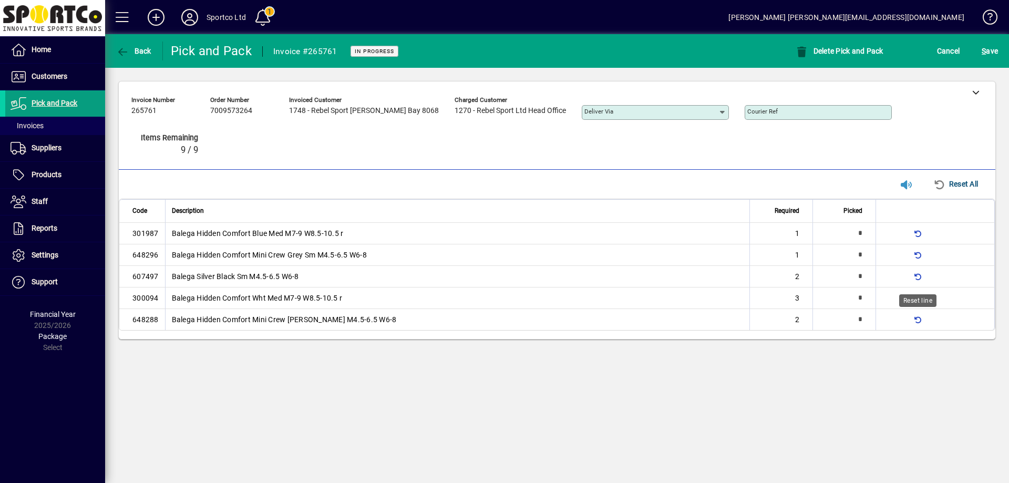
type input "*"
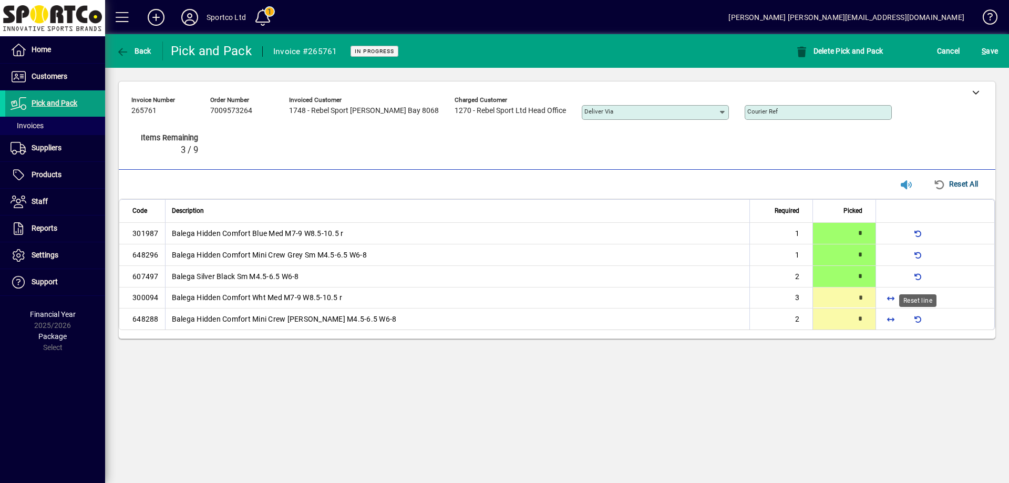
type input "*"
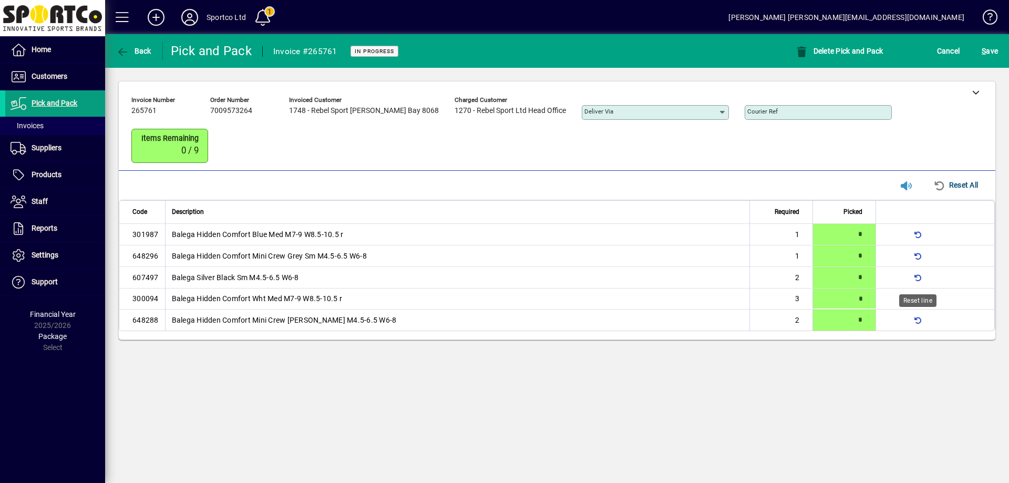
type input "*"
click at [994, 49] on span "S ave" at bounding box center [990, 51] width 16 height 17
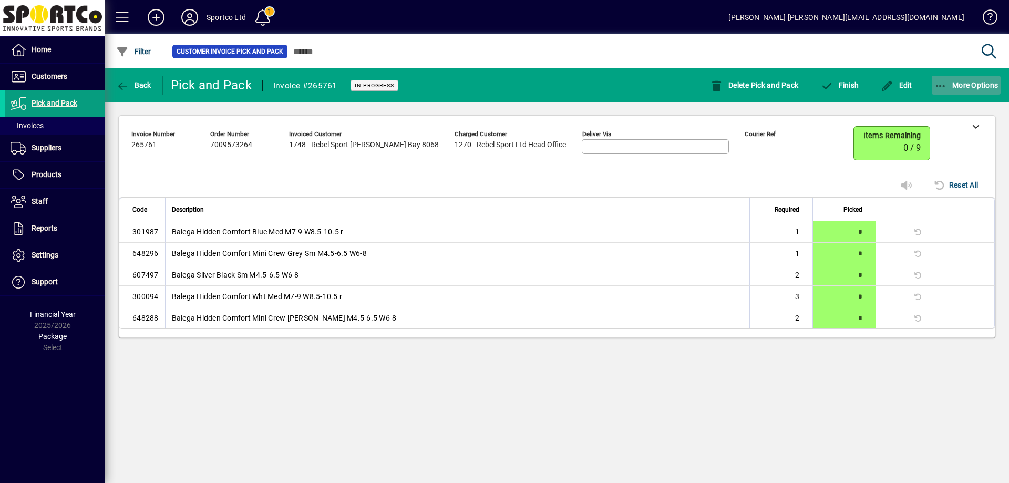
click at [937, 83] on icon "button" at bounding box center [941, 86] width 13 height 11
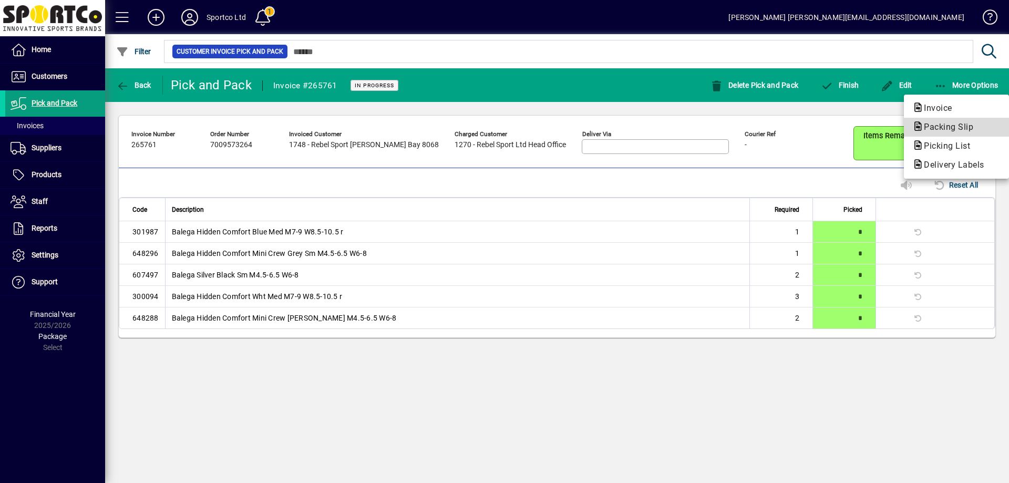
click at [946, 126] on span "Packing Slip" at bounding box center [946, 127] width 66 height 10
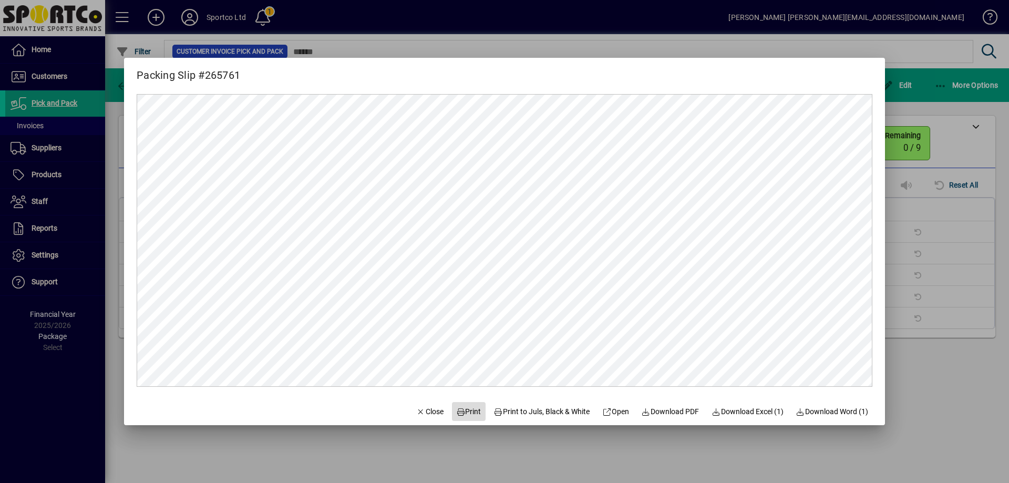
click at [467, 412] on span "Print" at bounding box center [468, 411] width 25 height 11
click at [416, 410] on span "Close" at bounding box center [429, 411] width 27 height 11
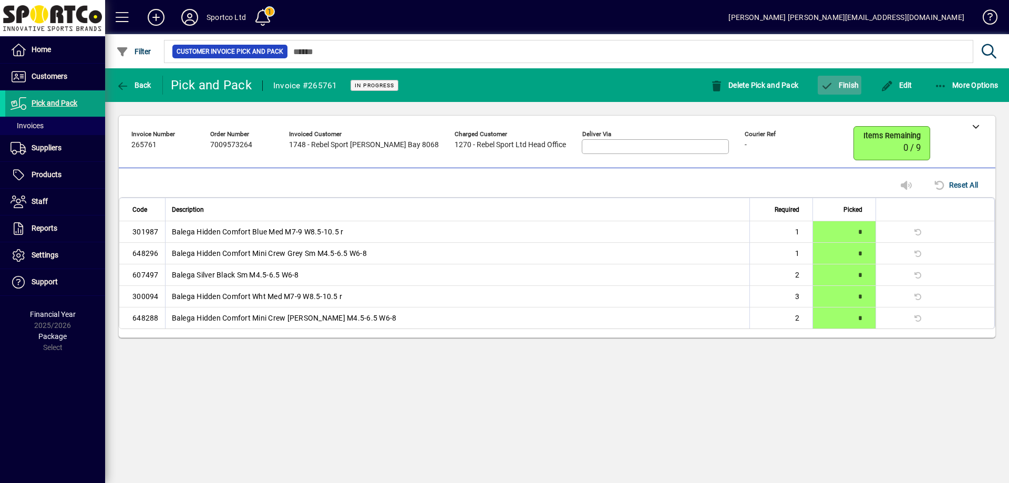
click at [840, 84] on span "Finish" at bounding box center [840, 85] width 38 height 8
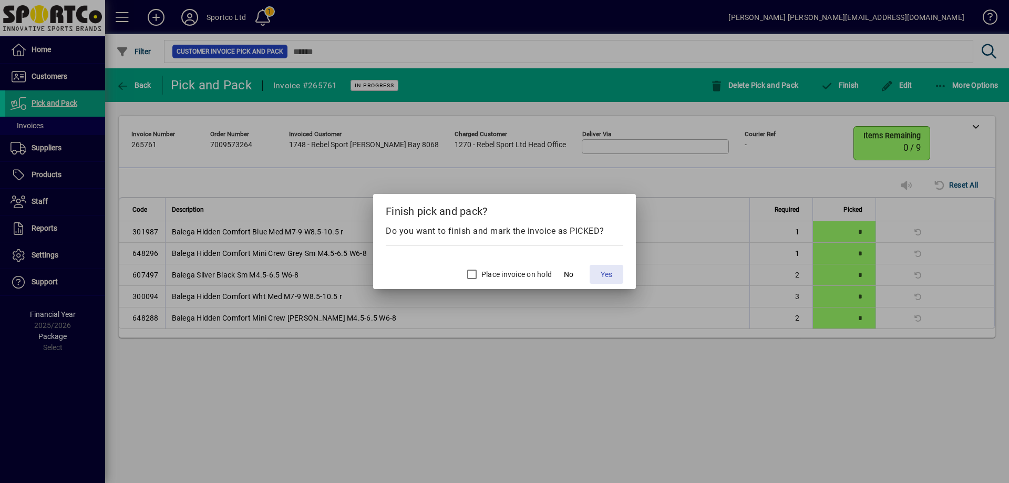
click at [603, 279] on span "Yes" at bounding box center [607, 274] width 12 height 11
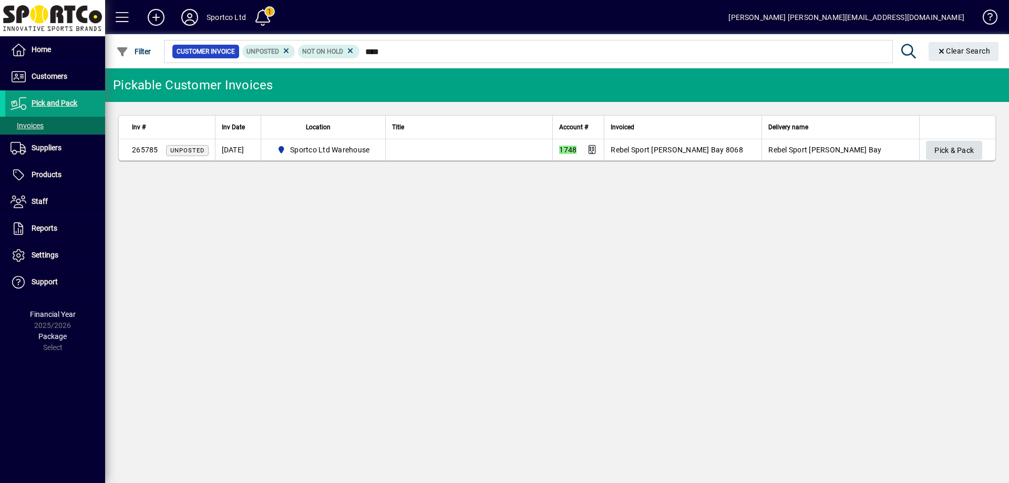
type input "****"
click at [962, 150] on span "Pick & Pack" at bounding box center [954, 150] width 39 height 17
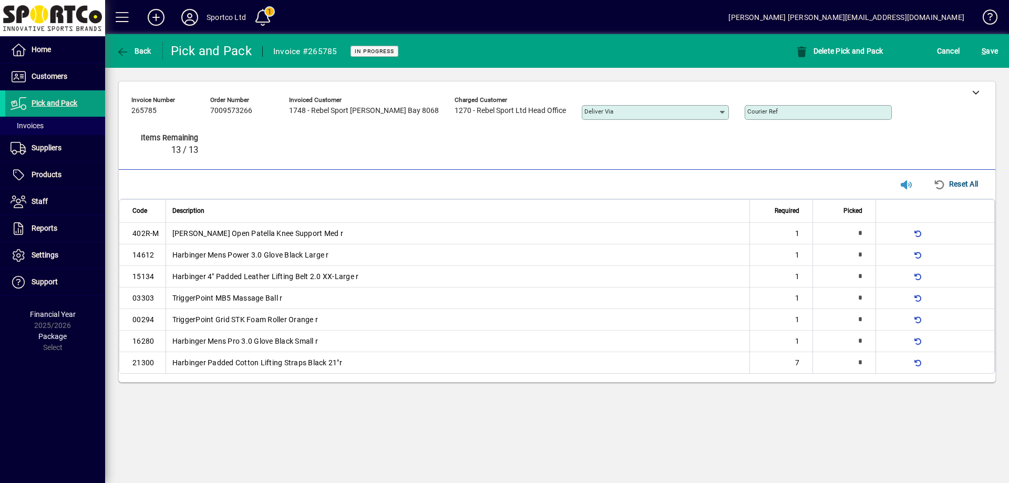
type input "*"
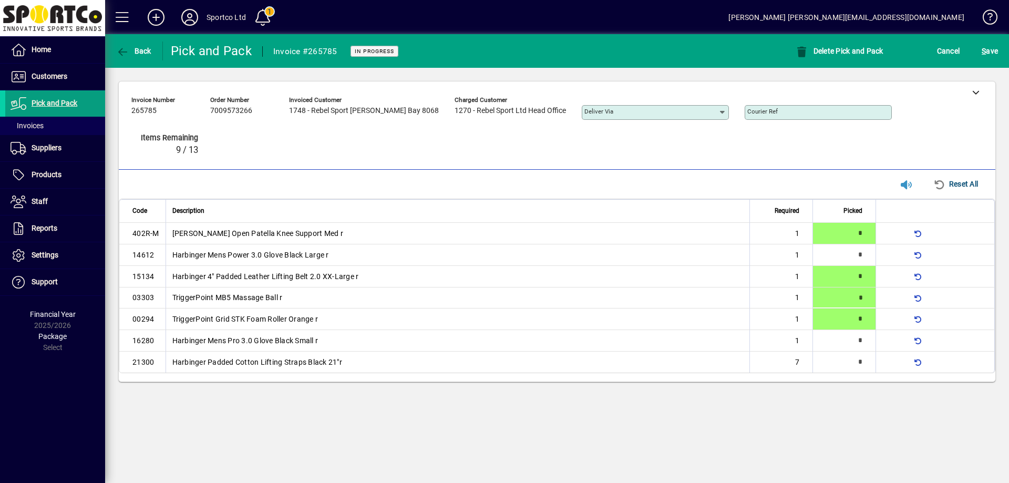
type input "*"
click at [893, 363] on span "button" at bounding box center [891, 362] width 25 height 25
type input "*"
click at [988, 50] on span "S ave" at bounding box center [990, 51] width 16 height 17
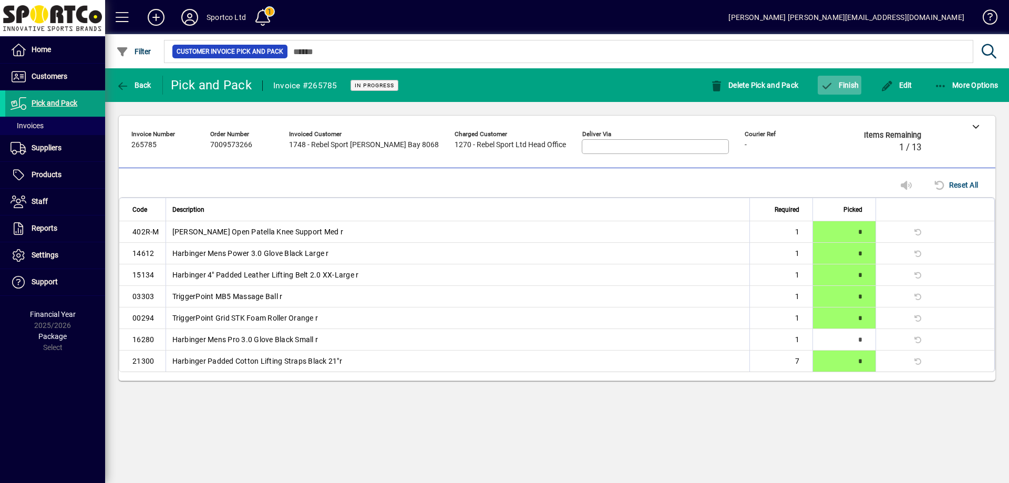
click at [852, 82] on span "Finish" at bounding box center [840, 85] width 38 height 8
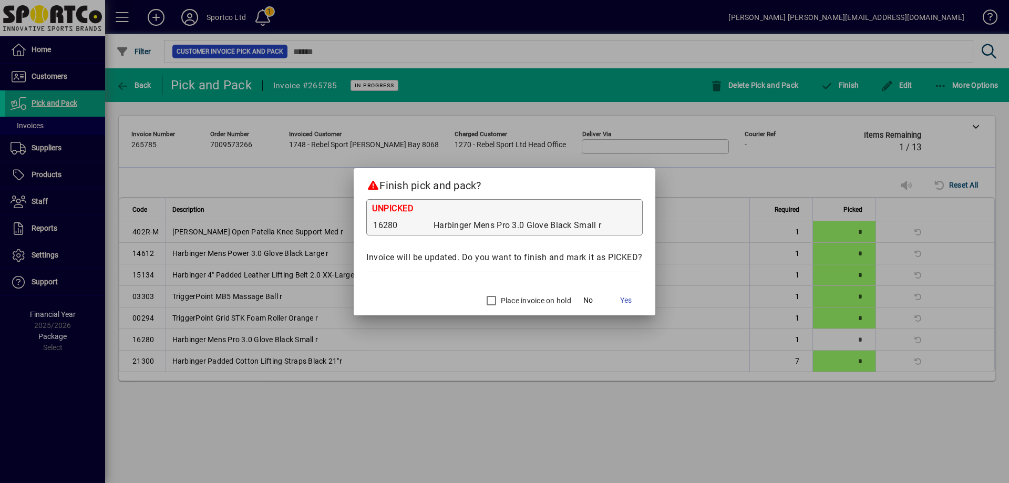
click at [523, 298] on label "Place invoice on hold" at bounding box center [535, 300] width 73 height 11
drag, startPoint x: 620, startPoint y: 298, endPoint x: 625, endPoint y: 294, distance: 6.4
click at [621, 297] on span "Yes" at bounding box center [626, 300] width 12 height 11
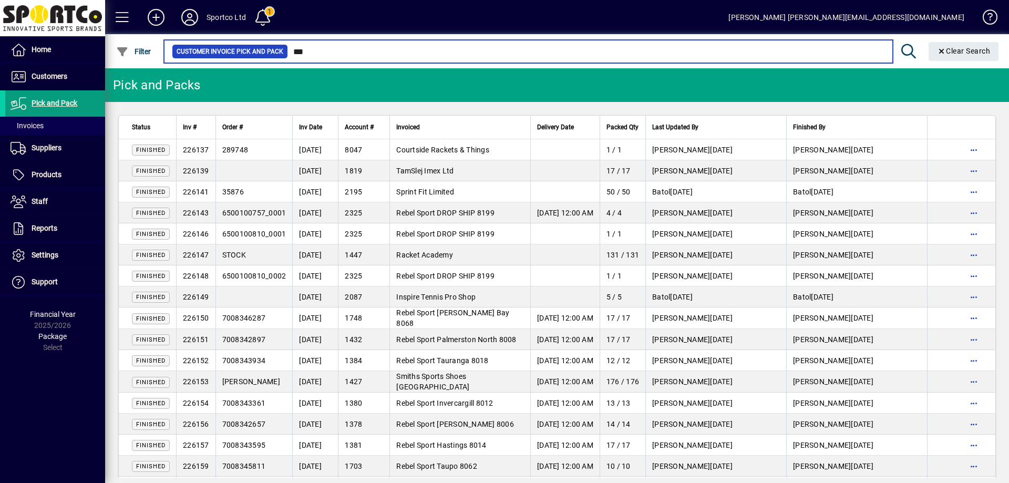
type input "****"
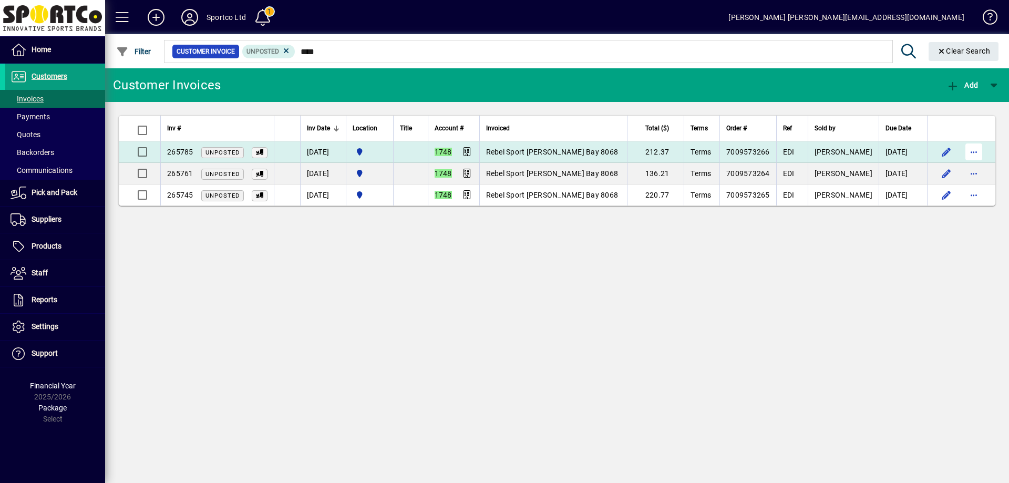
type input "****"
click at [976, 150] on span "button" at bounding box center [974, 151] width 25 height 25
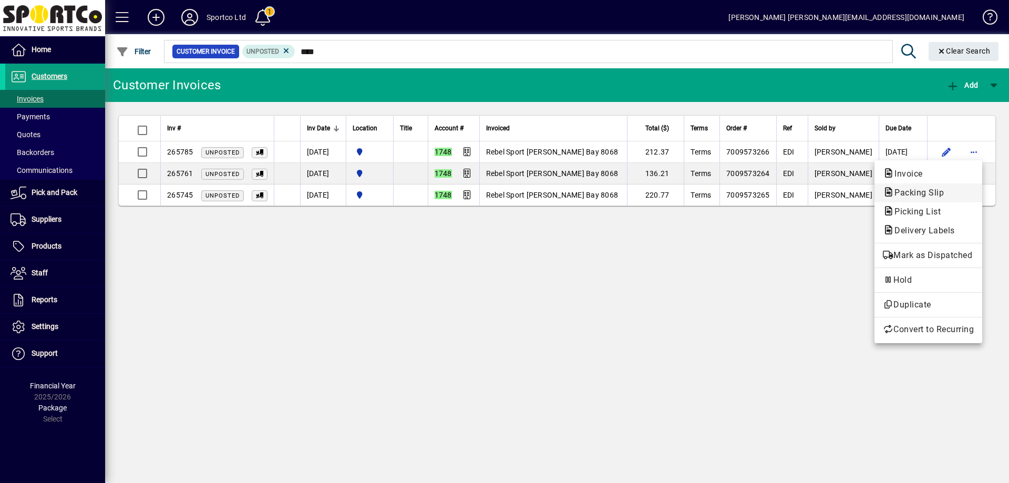
click at [956, 195] on span "Packing Slip" at bounding box center [928, 193] width 91 height 13
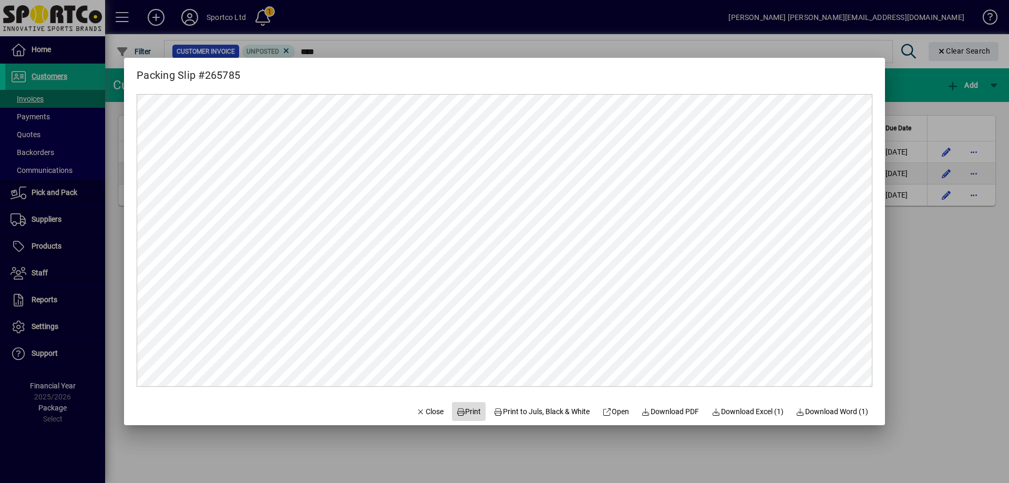
click at [468, 413] on span "Print" at bounding box center [468, 411] width 25 height 11
click at [421, 410] on span "Close" at bounding box center [429, 411] width 27 height 11
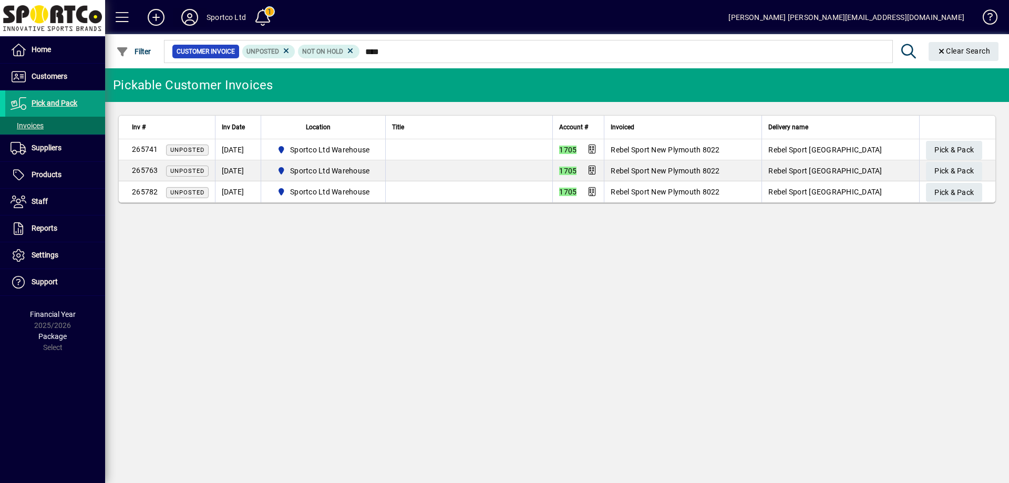
type input "****"
click at [194, 20] on icon at bounding box center [189, 17] width 21 height 17
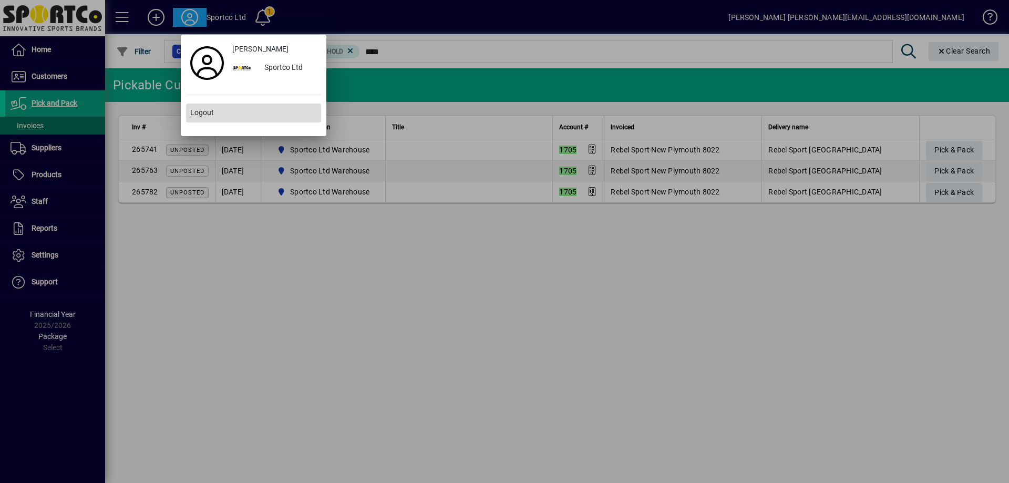
click at [209, 111] on span "Logout" at bounding box center [202, 112] width 24 height 11
